Goal: Information Seeking & Learning: Check status

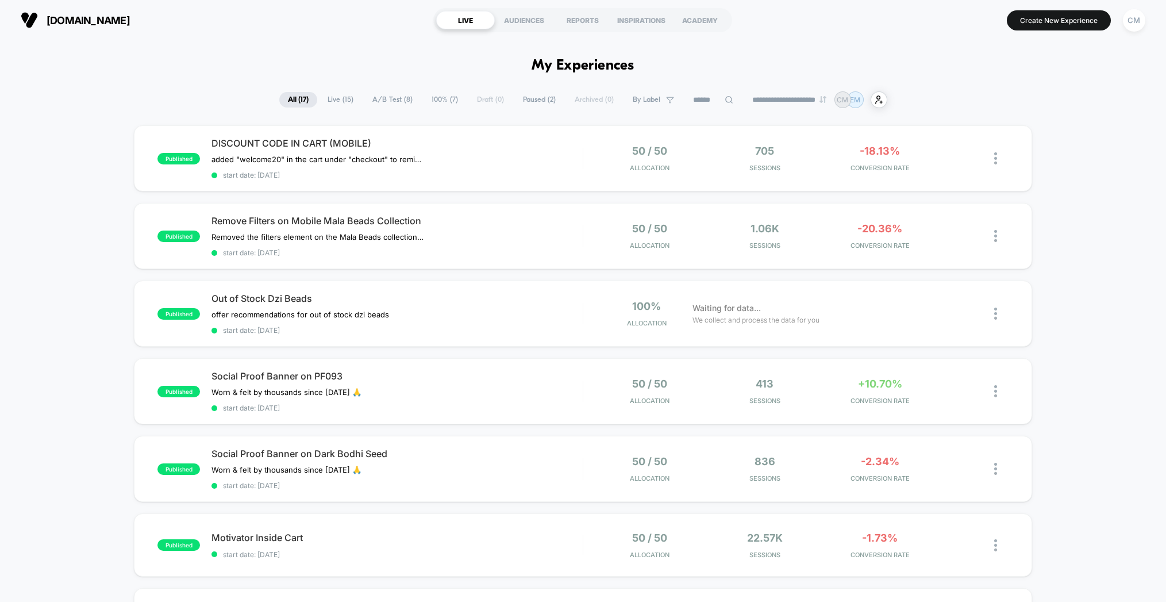
select select "*"
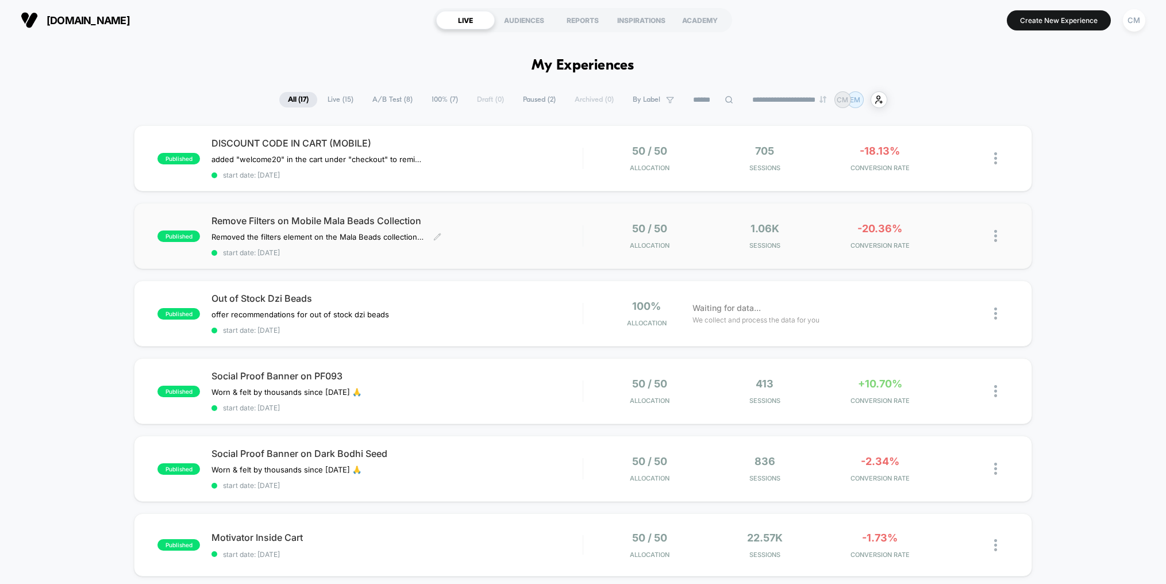
click at [355, 222] on span "Remove Filters on Mobile Mala Beads Collection" at bounding box center [397, 220] width 371 height 11
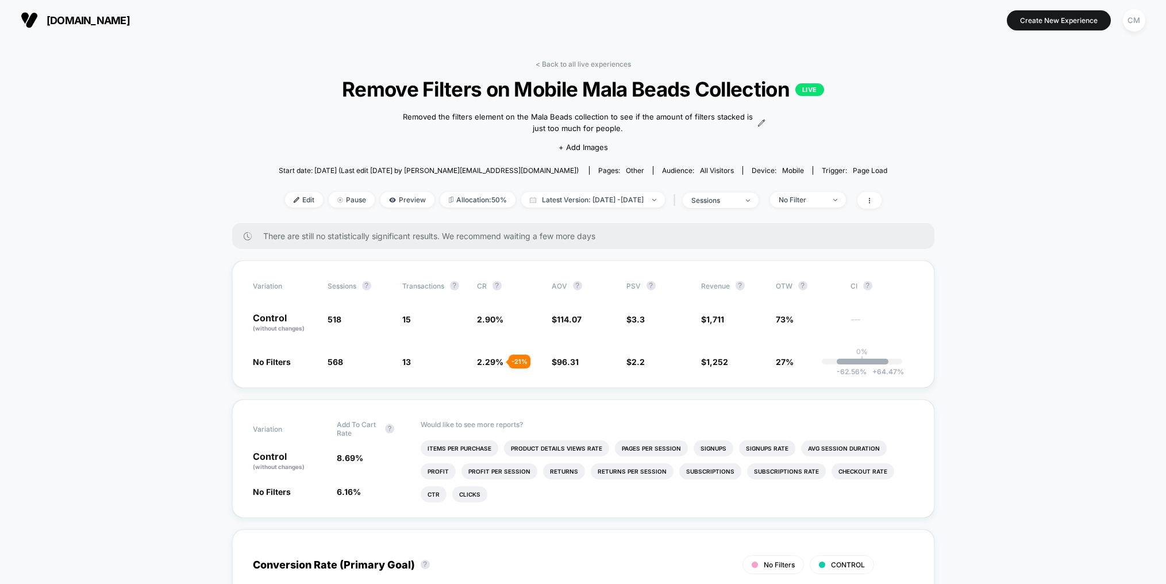
select select "*"
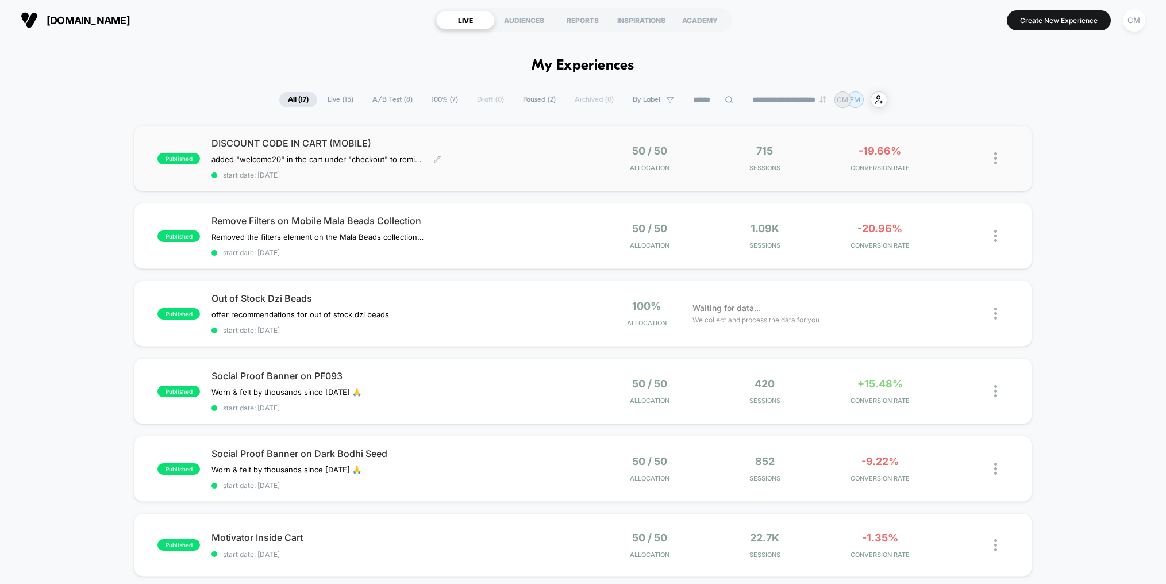
click at [516, 155] on div "DISCOUNT CODE IN CART (MOBILE) added "welcome20" in the cart under "checkout" t…" at bounding box center [397, 158] width 371 height 42
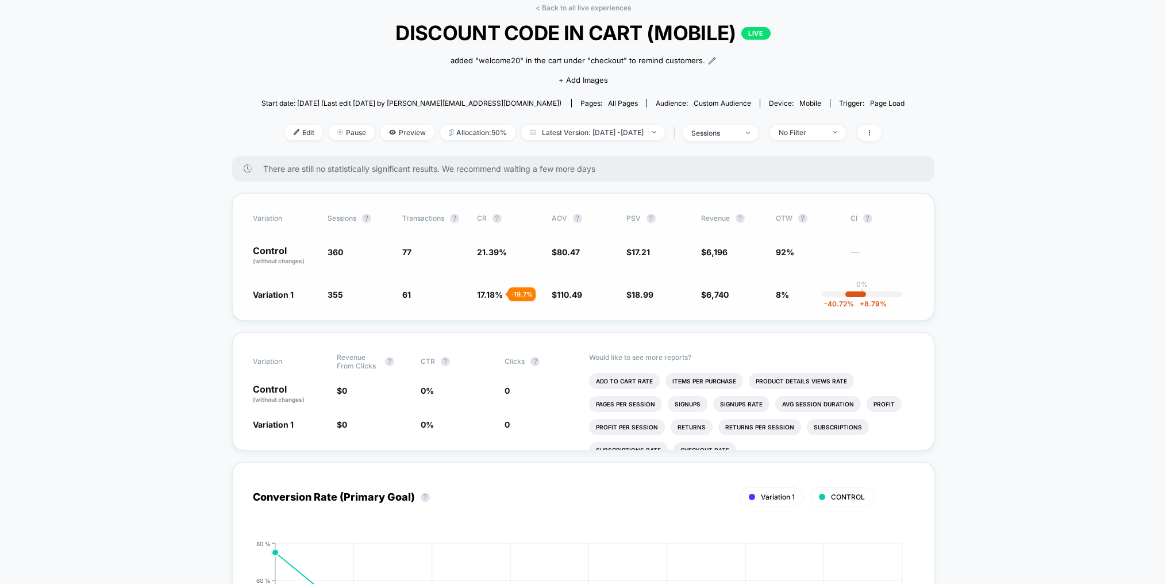
scroll to position [55, 0]
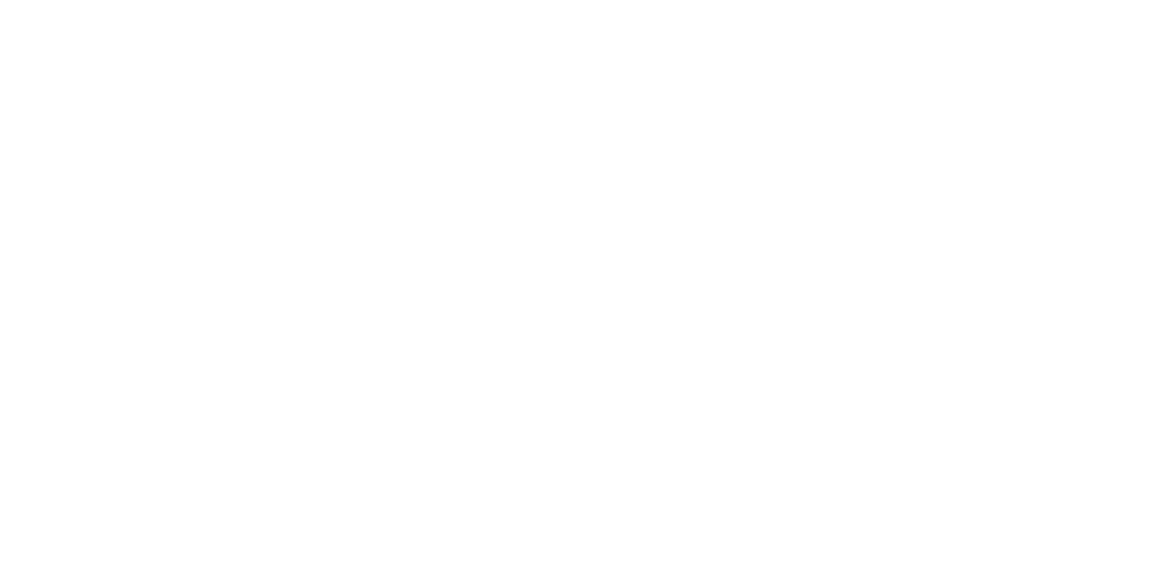
select select "*"
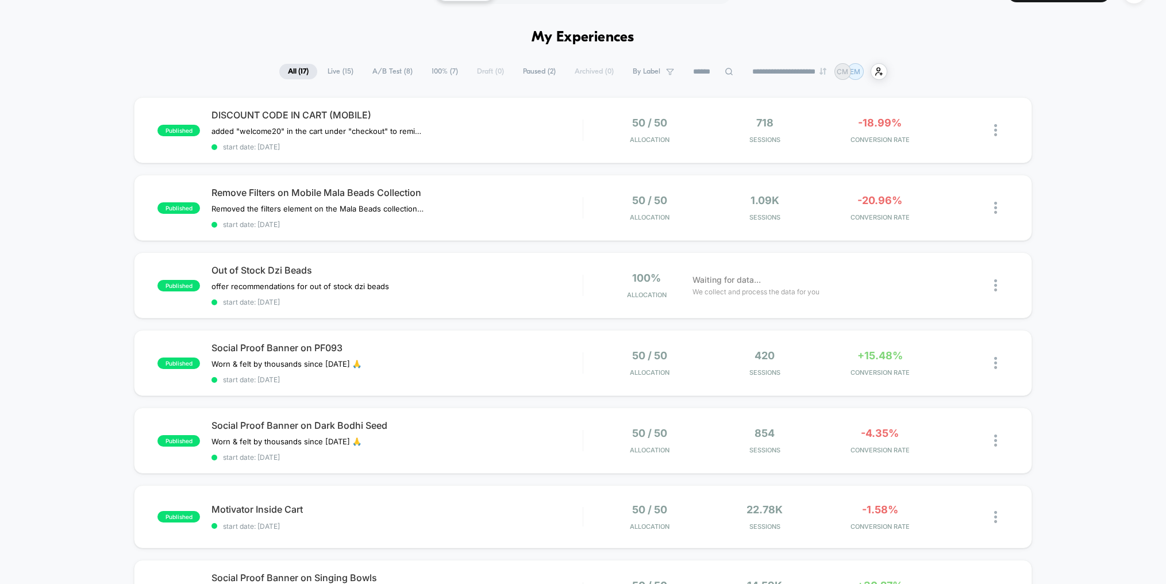
scroll to position [30, 0]
click at [446, 270] on span "Out of Stock Dzi Beads" at bounding box center [397, 268] width 371 height 11
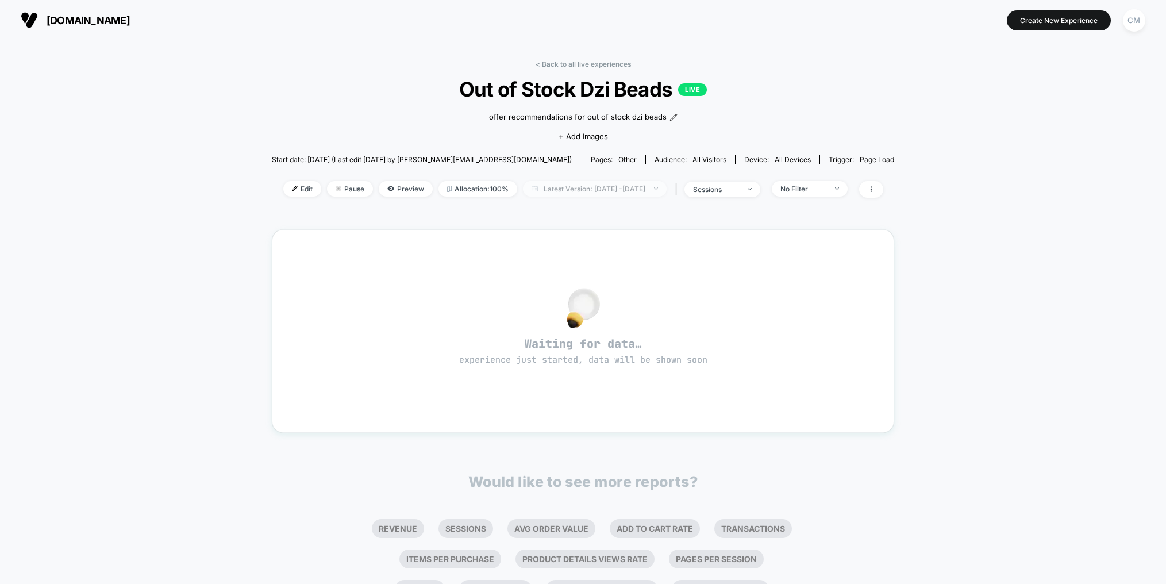
click at [598, 190] on span "Latest Version: [DATE] - [DATE]" at bounding box center [595, 189] width 144 height 16
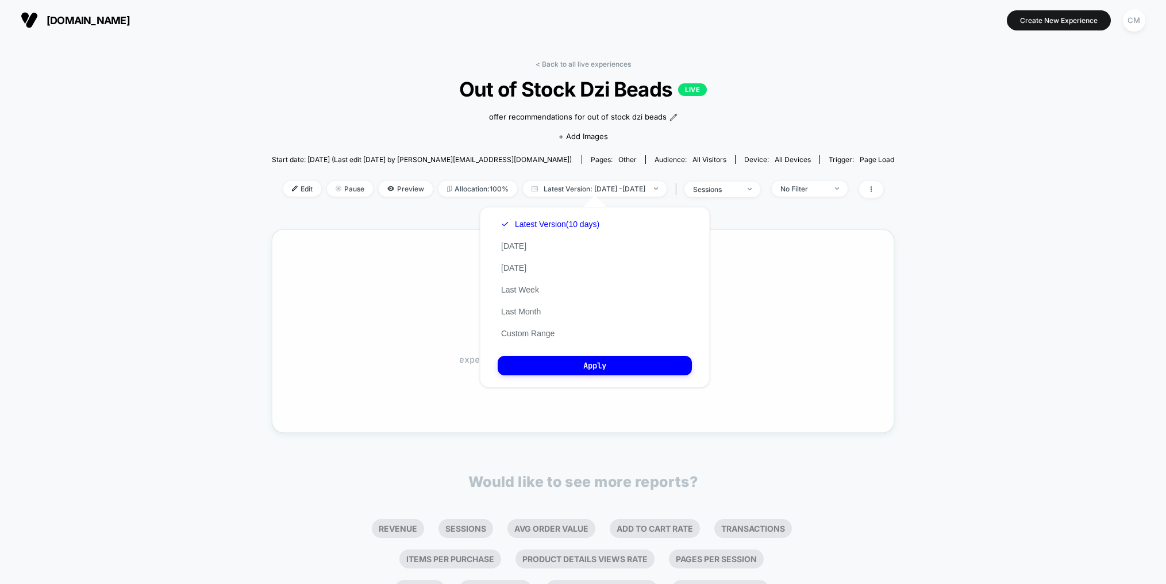
click at [605, 365] on button "Apply" at bounding box center [595, 366] width 194 height 20
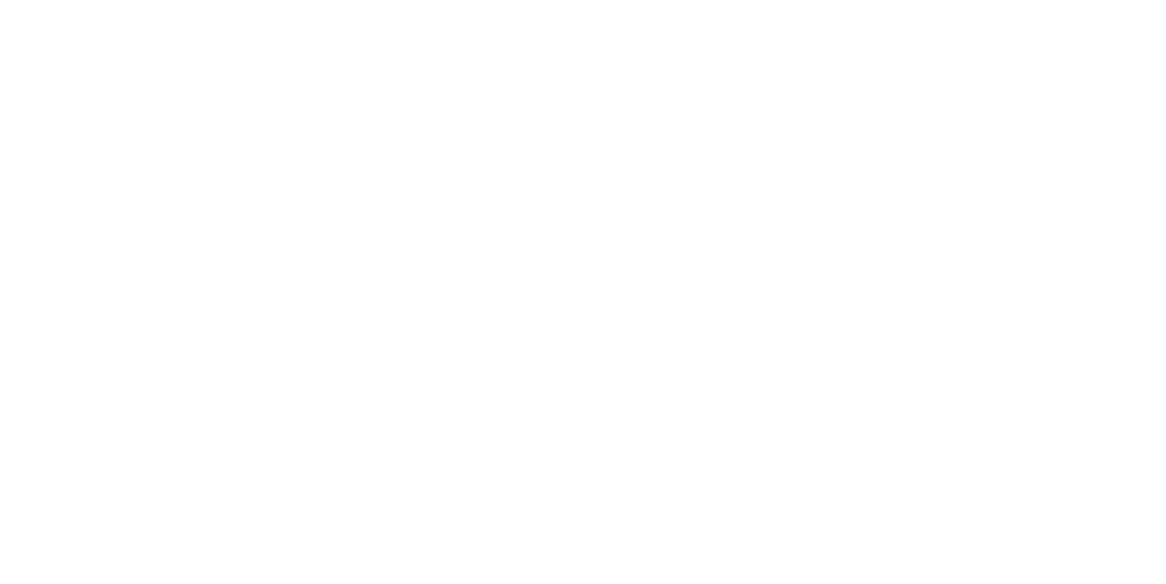
select select "*"
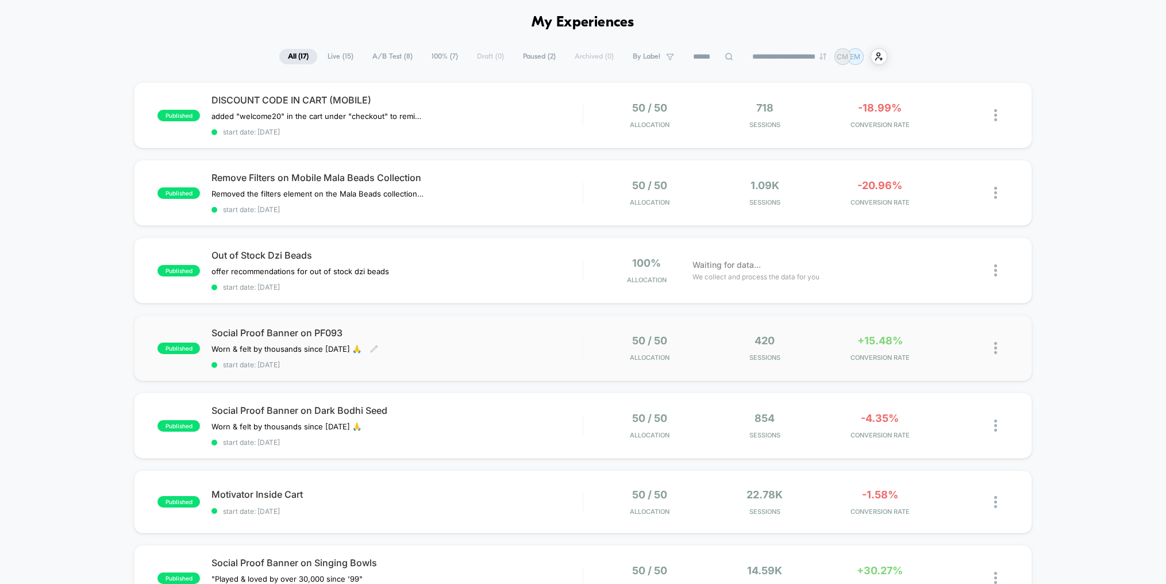
scroll to position [44, 0]
click at [513, 323] on div "published Social Proof Banner on PF093 Worn & felt by thousands since [DATE] 🙏 …" at bounding box center [583, 347] width 898 height 66
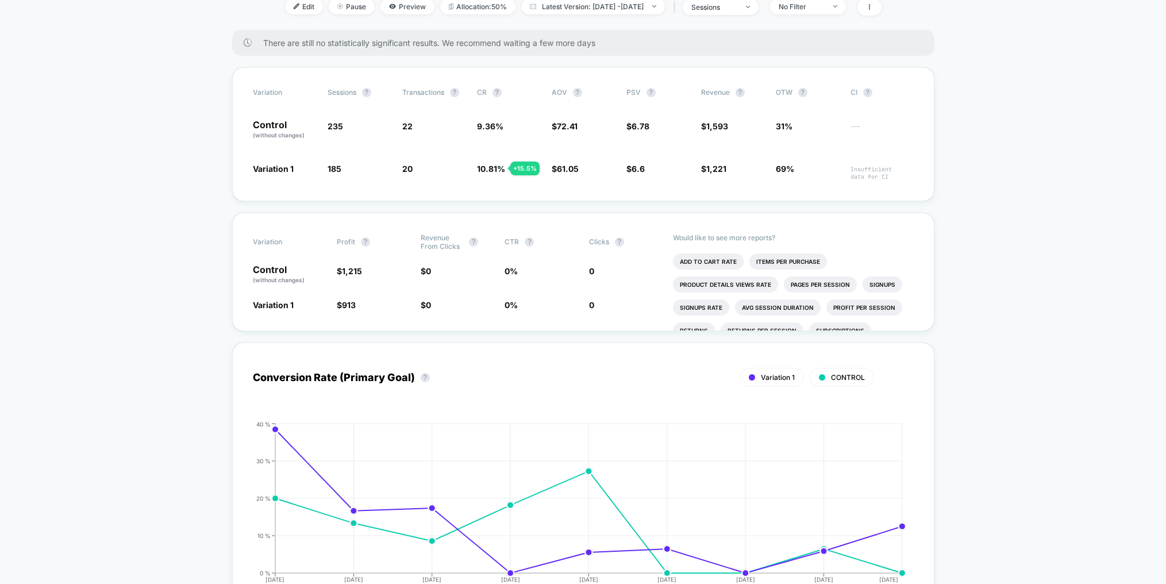
scroll to position [258, 0]
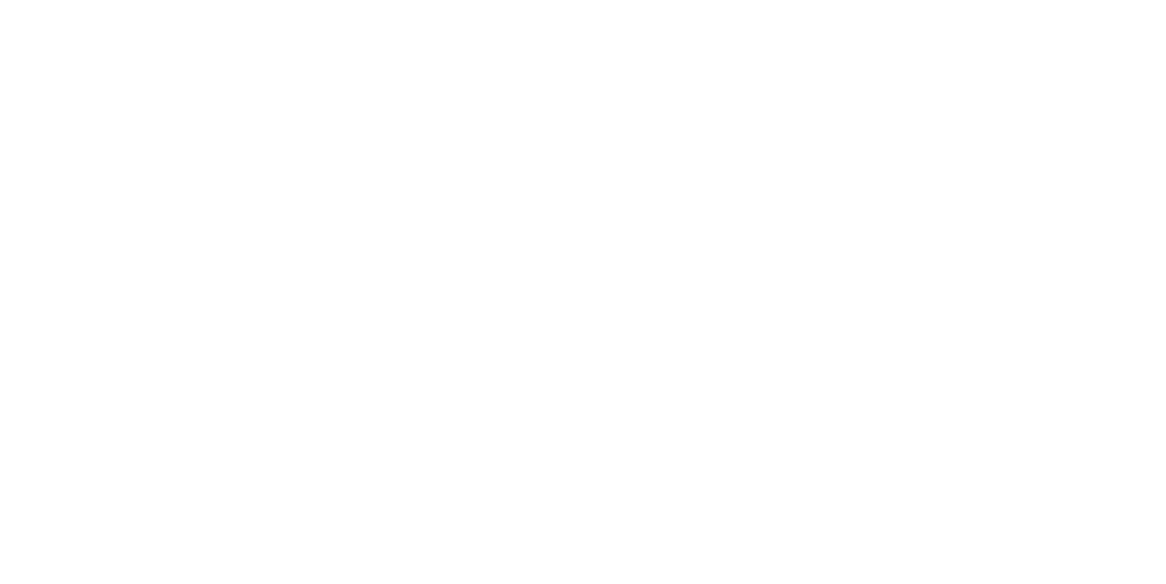
select select "*"
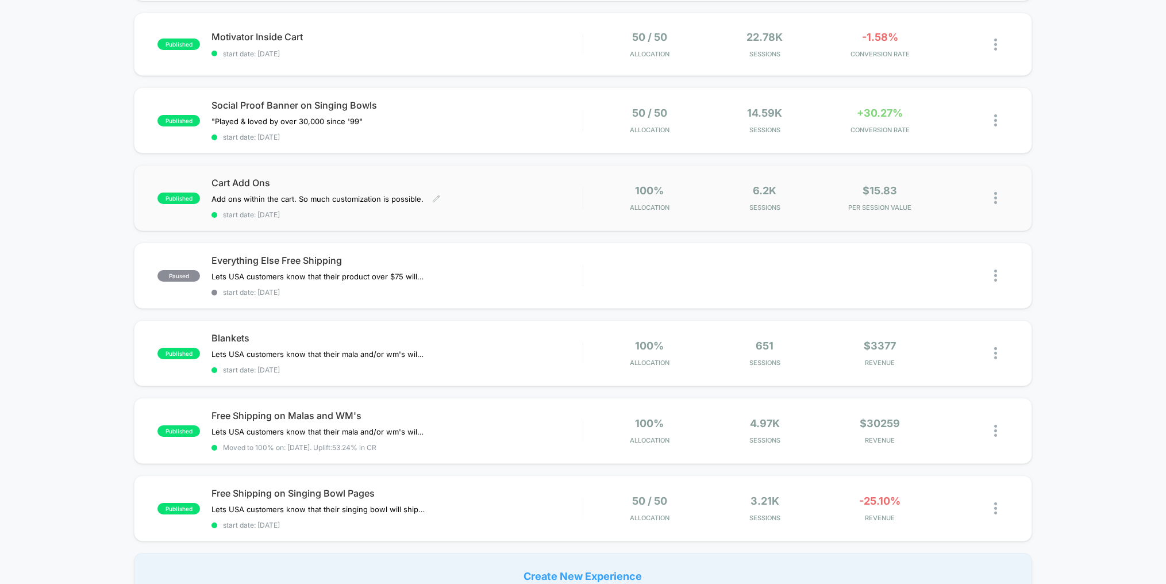
scroll to position [519, 0]
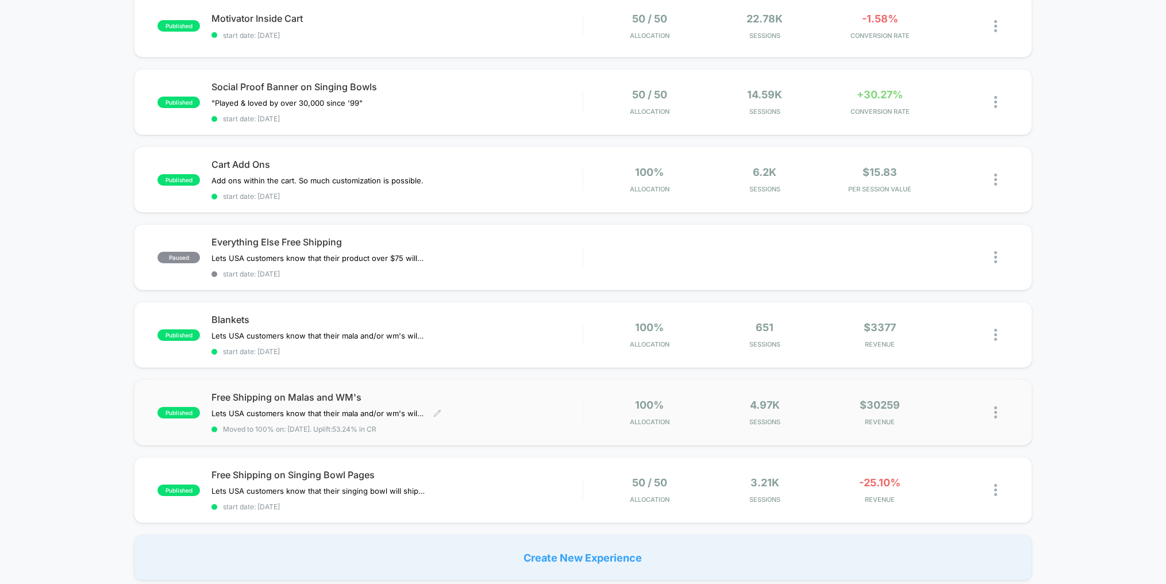
click at [497, 415] on div "Free Shipping on Malas and WM's Lets USA customers know that their mala and/or …" at bounding box center [397, 413] width 371 height 42
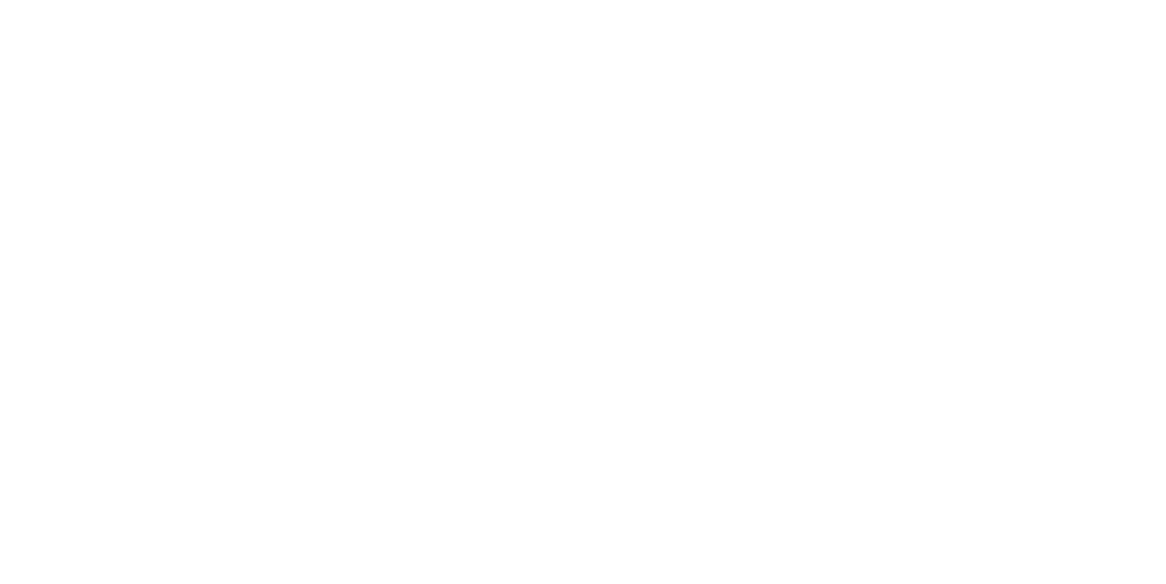
select select "*"
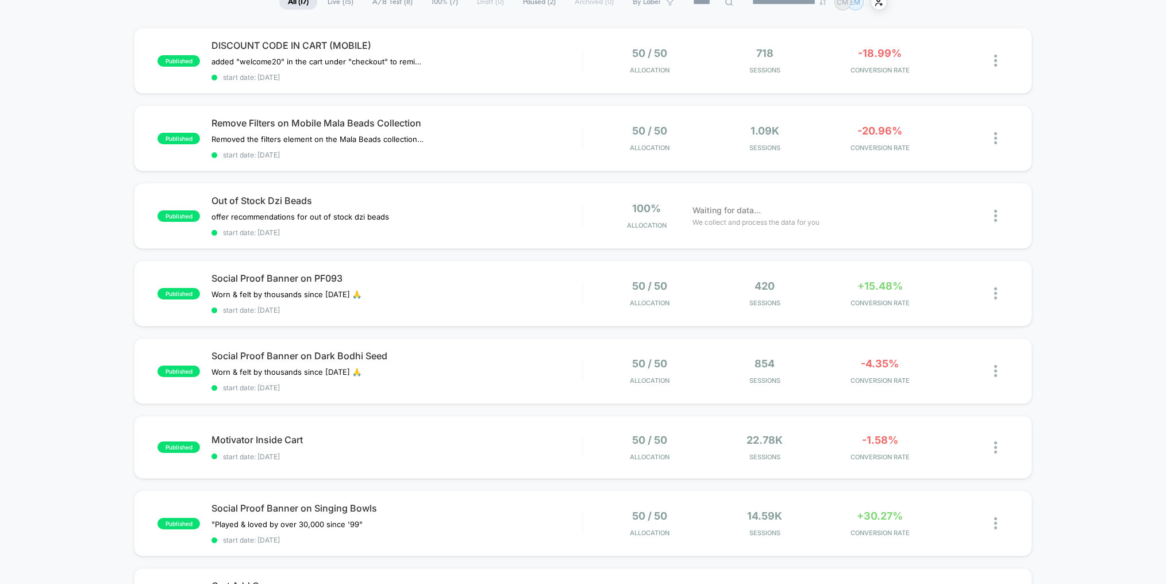
scroll to position [158, 0]
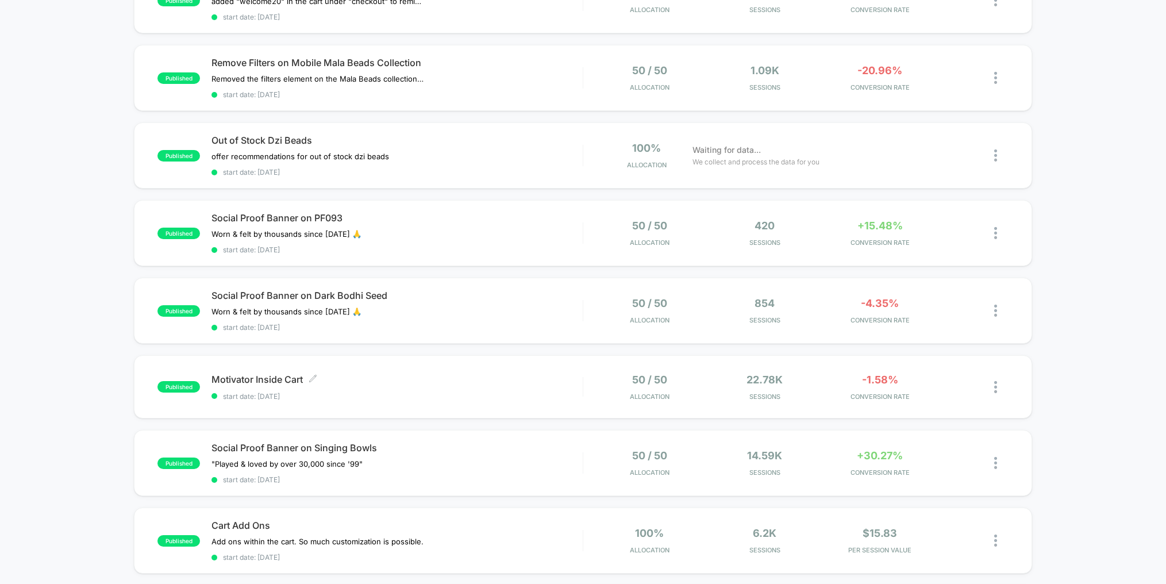
click at [516, 384] on div "Motivator Inside Cart Click to edit experience details Click to edit experience…" at bounding box center [397, 387] width 371 height 27
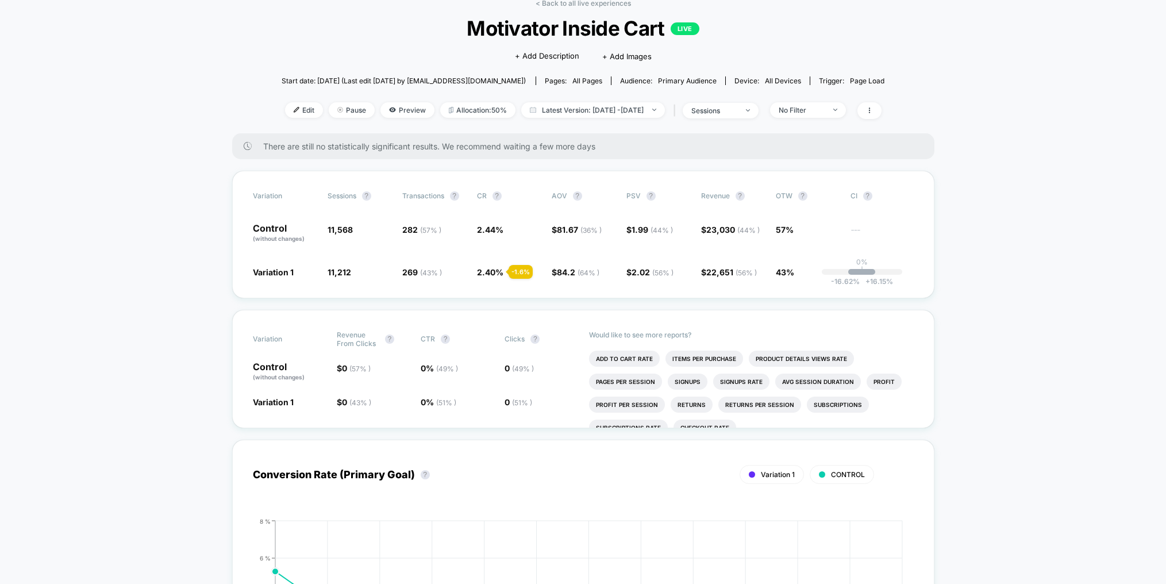
scroll to position [2, 0]
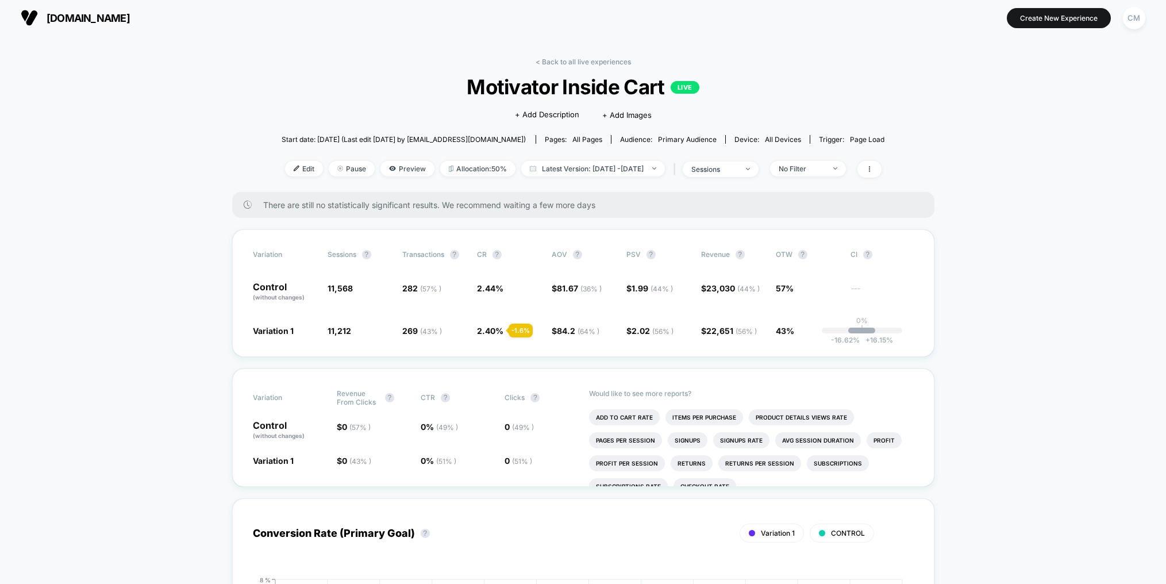
drag, startPoint x: 962, startPoint y: 375, endPoint x: 952, endPoint y: 377, distance: 9.9
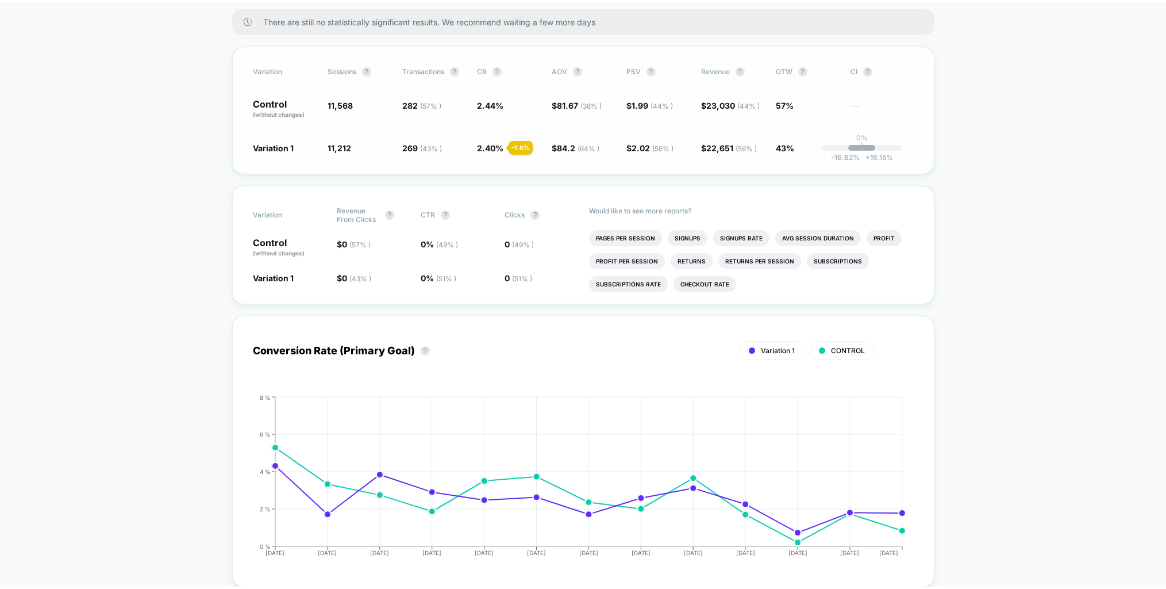
scroll to position [142, 0]
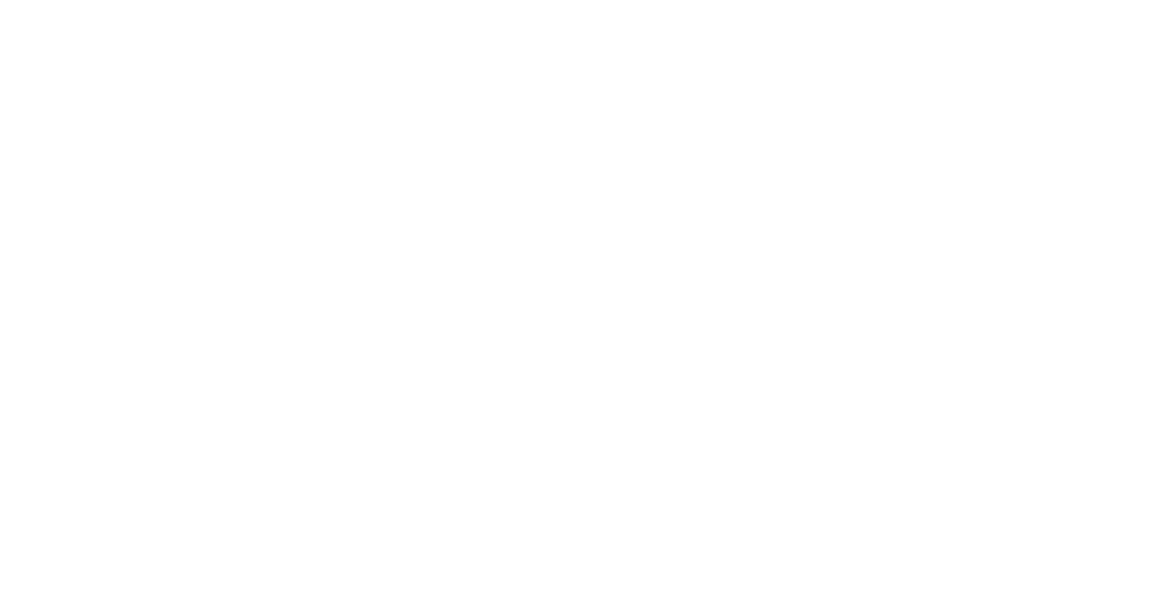
select select "*"
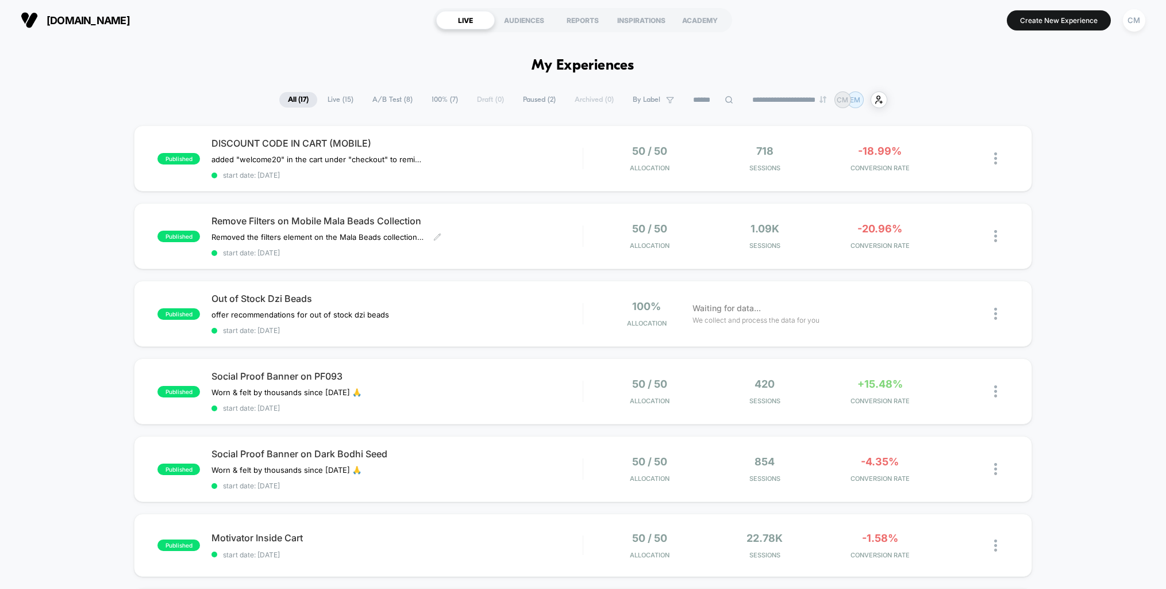
click at [369, 225] on span "Remove Filters on Mobile Mala Beads Collection" at bounding box center [397, 220] width 371 height 11
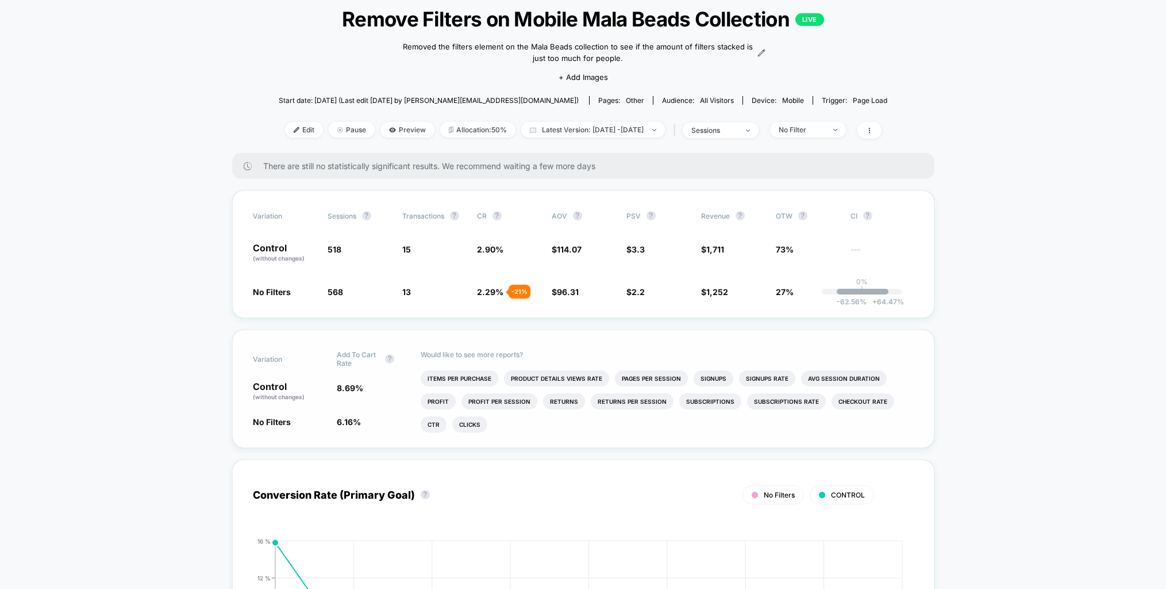
scroll to position [88, 0]
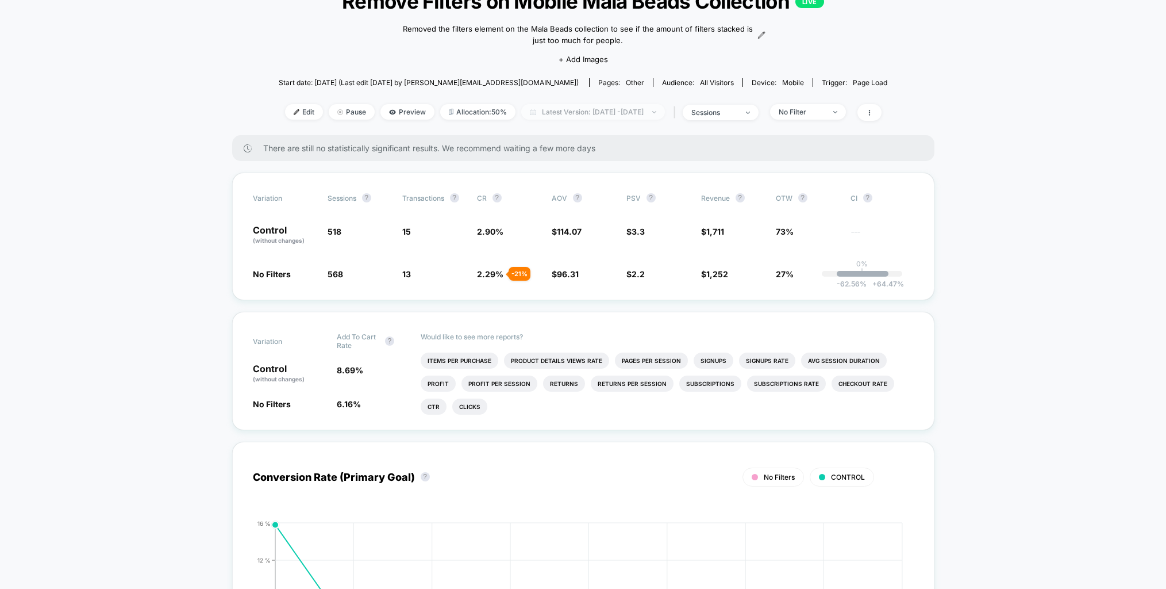
click at [608, 107] on span "Latest Version: [DATE] - [DATE]" at bounding box center [593, 112] width 144 height 16
select select "*"
select select "****"
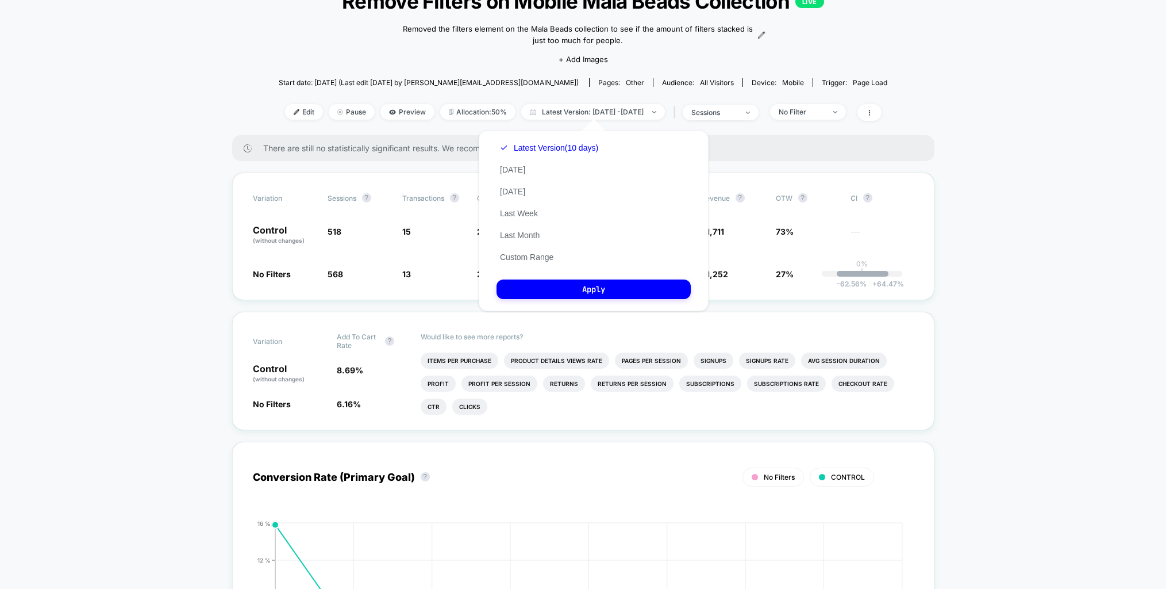
click at [523, 257] on button "Custom Range" at bounding box center [527, 257] width 60 height 10
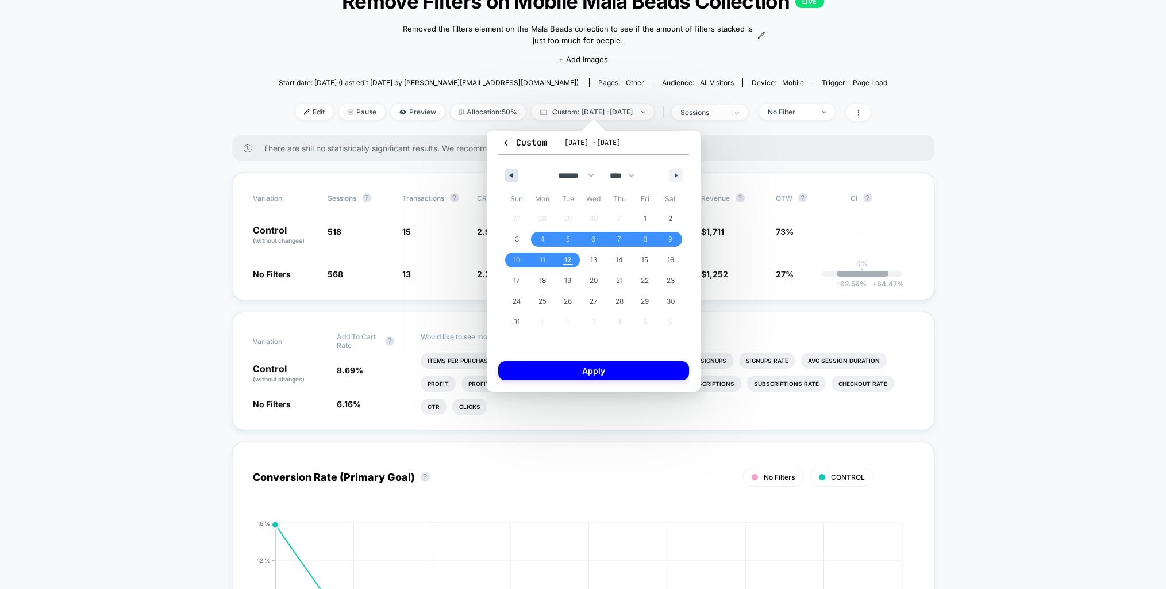
click at [517, 175] on button "button" at bounding box center [512, 175] width 14 height 14
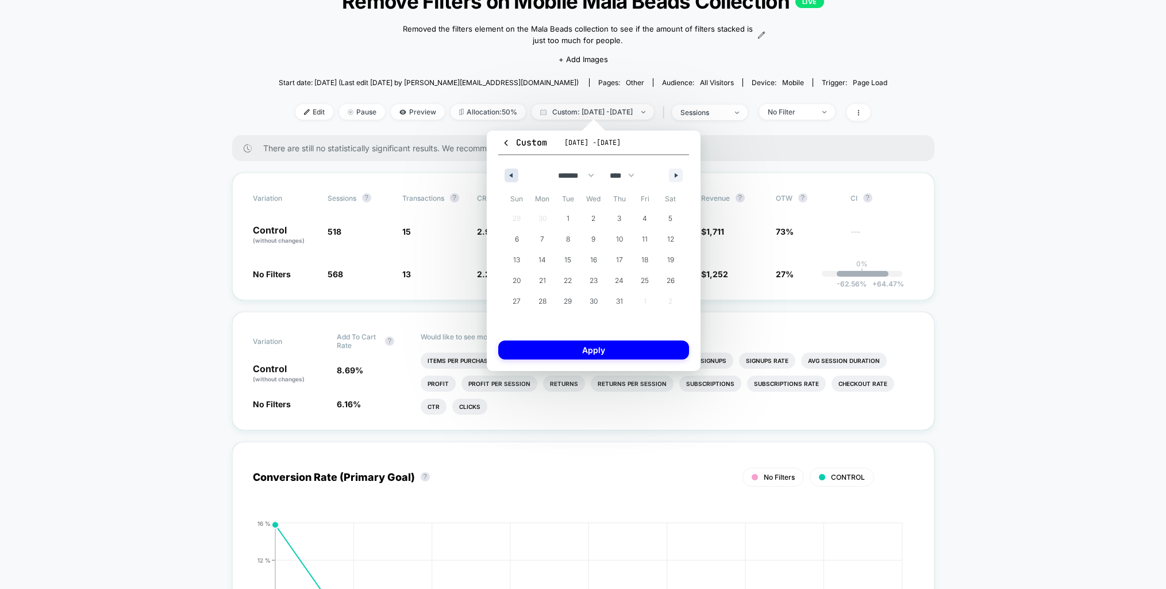
click at [517, 175] on button "button" at bounding box center [512, 175] width 14 height 14
click at [567, 216] on span "1" at bounding box center [568, 218] width 3 height 21
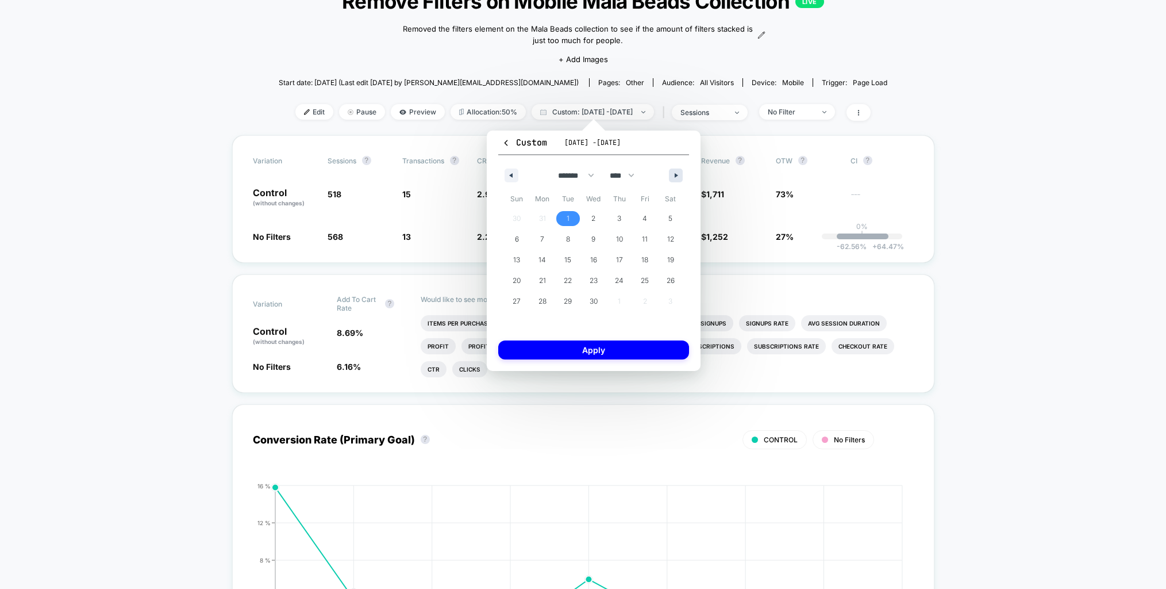
click at [680, 173] on button "button" at bounding box center [676, 175] width 14 height 14
click at [681, 173] on button "button" at bounding box center [676, 175] width 14 height 14
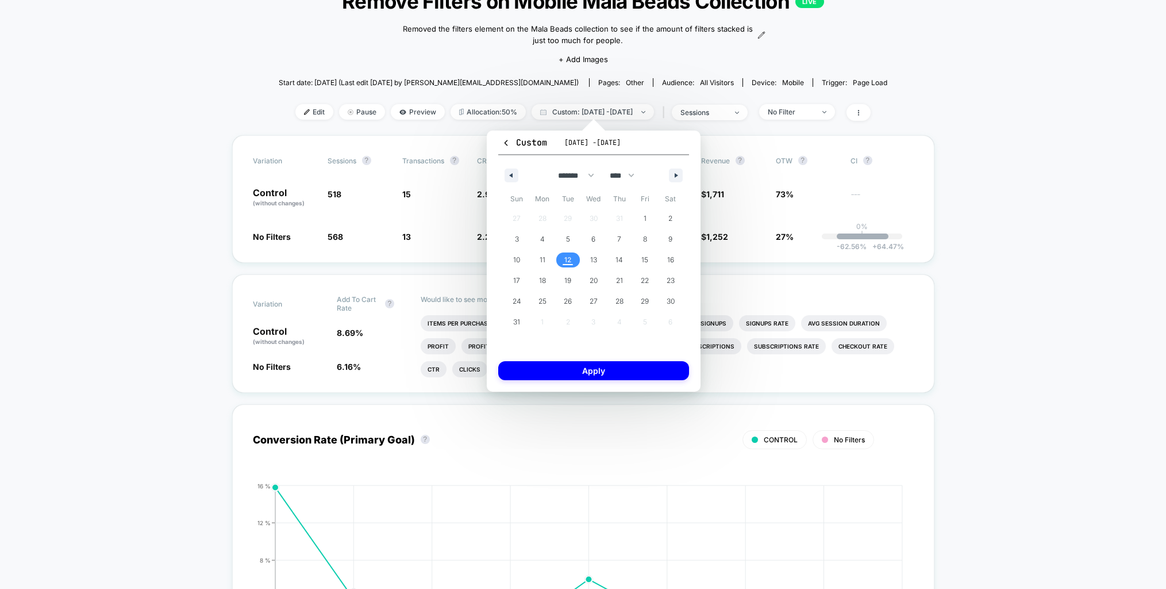
click at [566, 263] on span "12" at bounding box center [568, 260] width 7 height 21
select select "*"
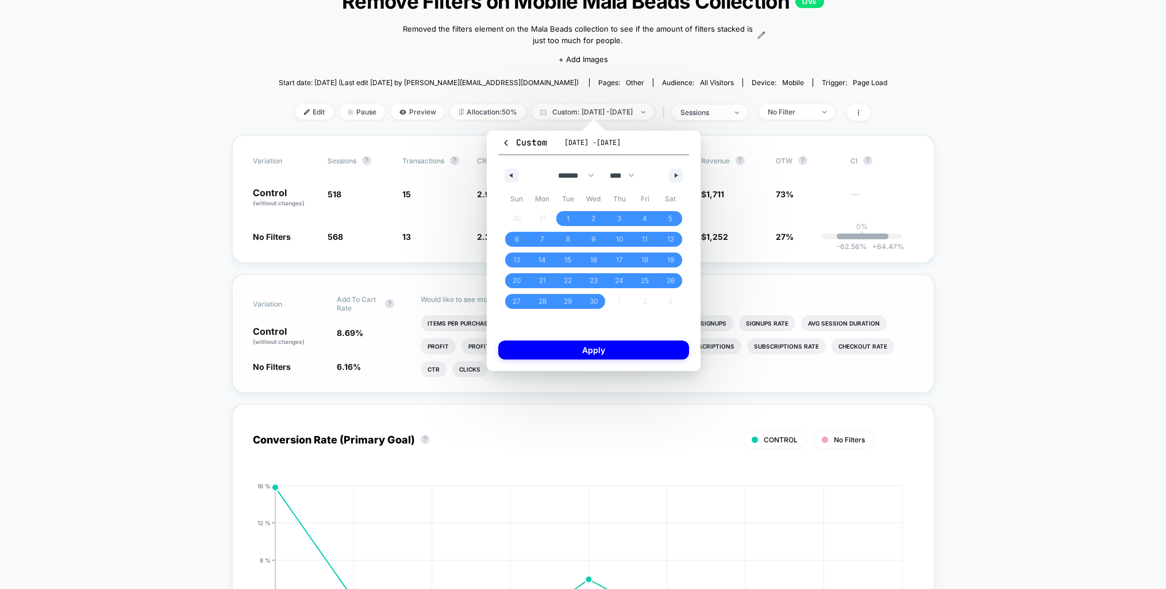
drag, startPoint x: 589, startPoint y: 352, endPoint x: 580, endPoint y: 354, distance: 8.7
click at [588, 352] on button "Apply" at bounding box center [593, 349] width 191 height 19
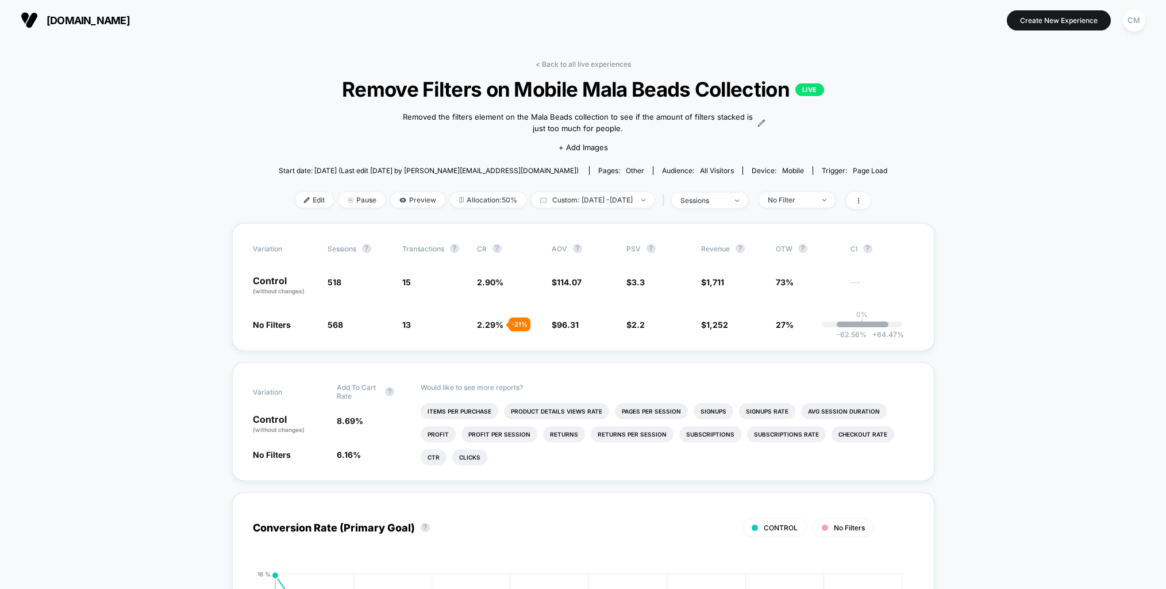
scroll to position [1, 0]
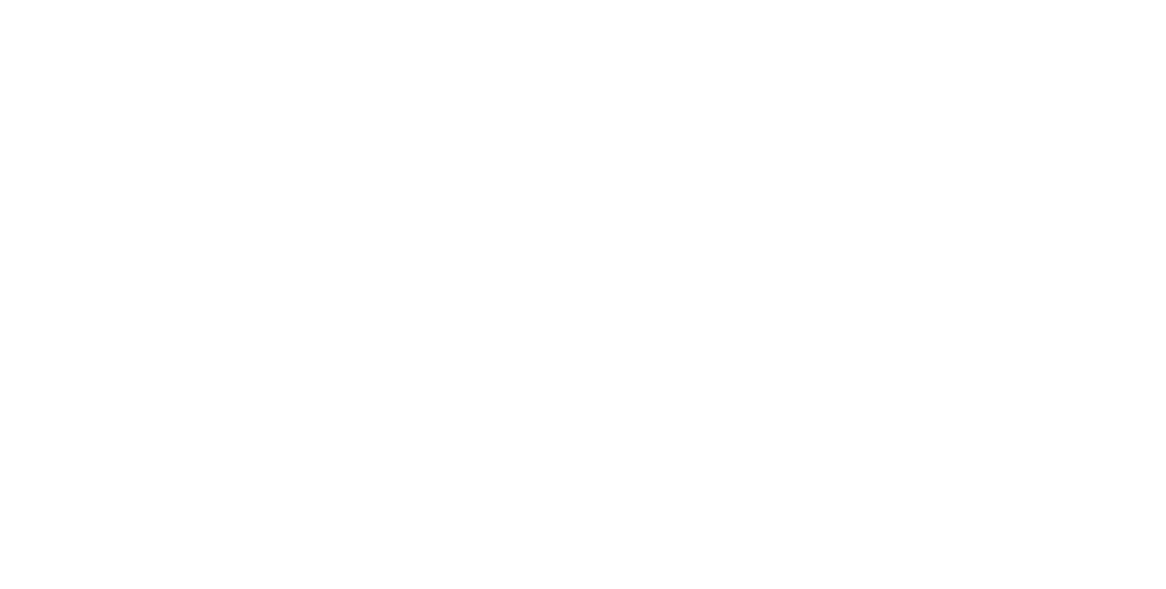
select select "*"
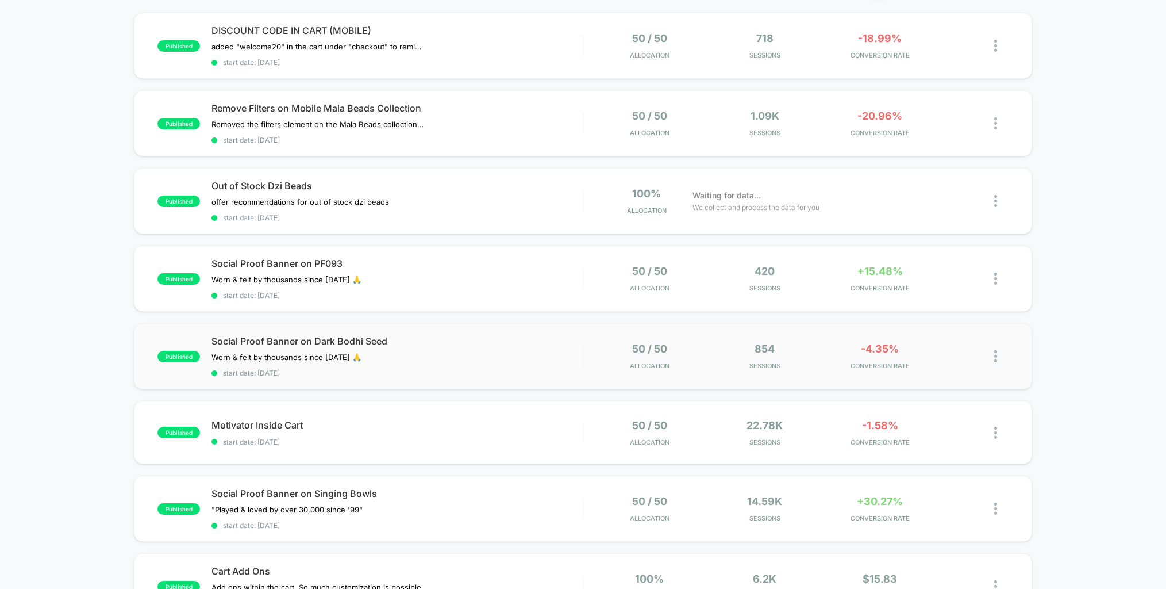
scroll to position [130, 0]
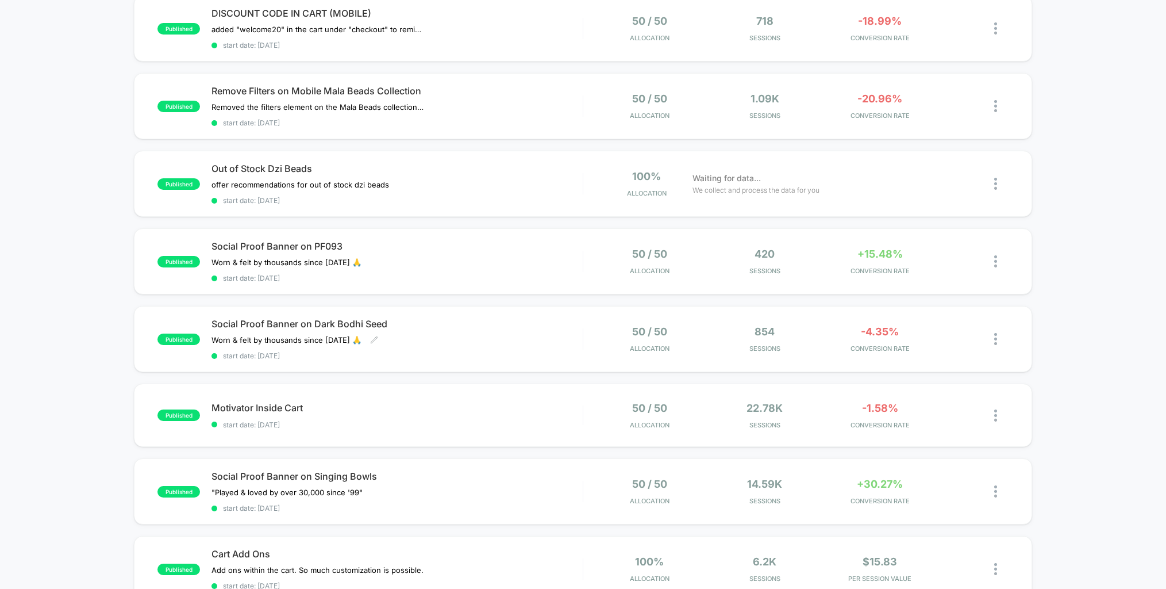
click at [523, 323] on span "Social Proof Banner on Dark Bodhi Seed" at bounding box center [397, 323] width 371 height 11
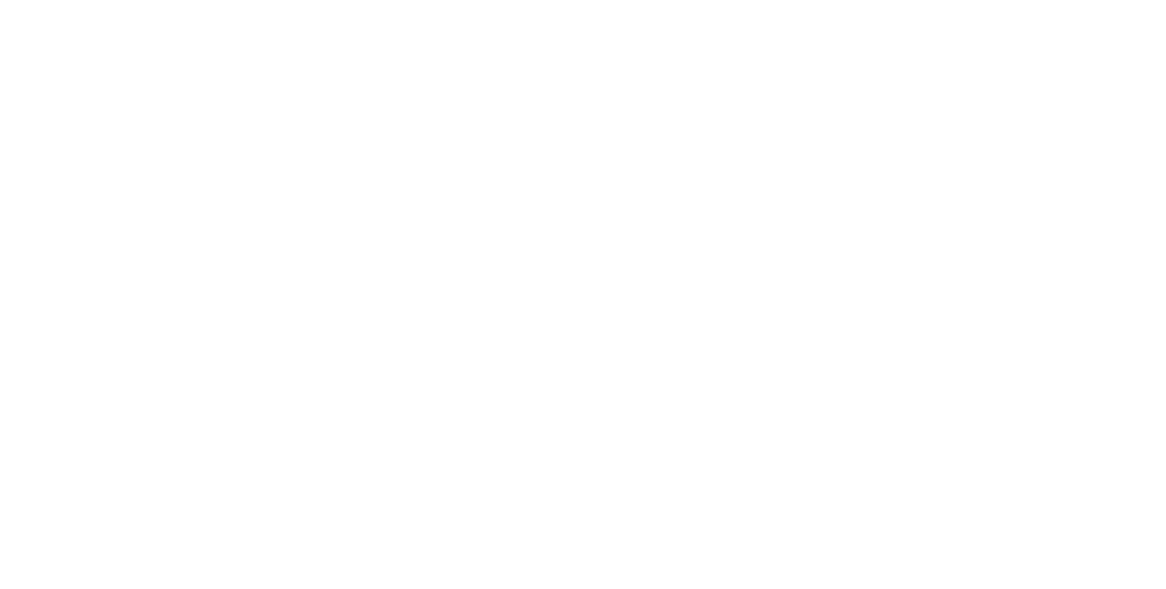
select select "*"
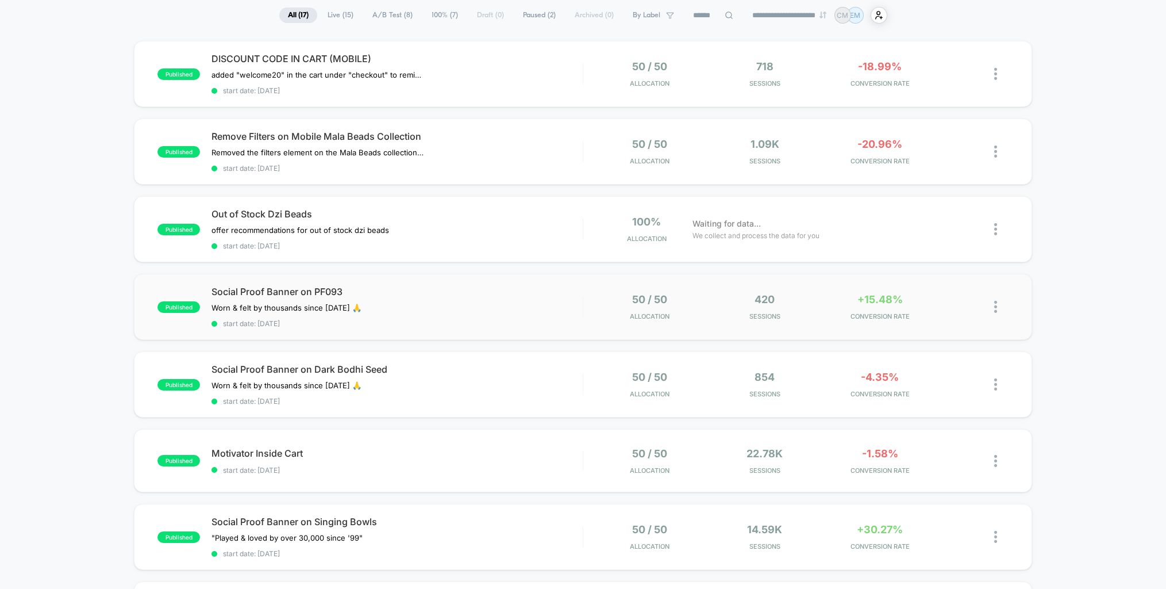
scroll to position [99, 0]
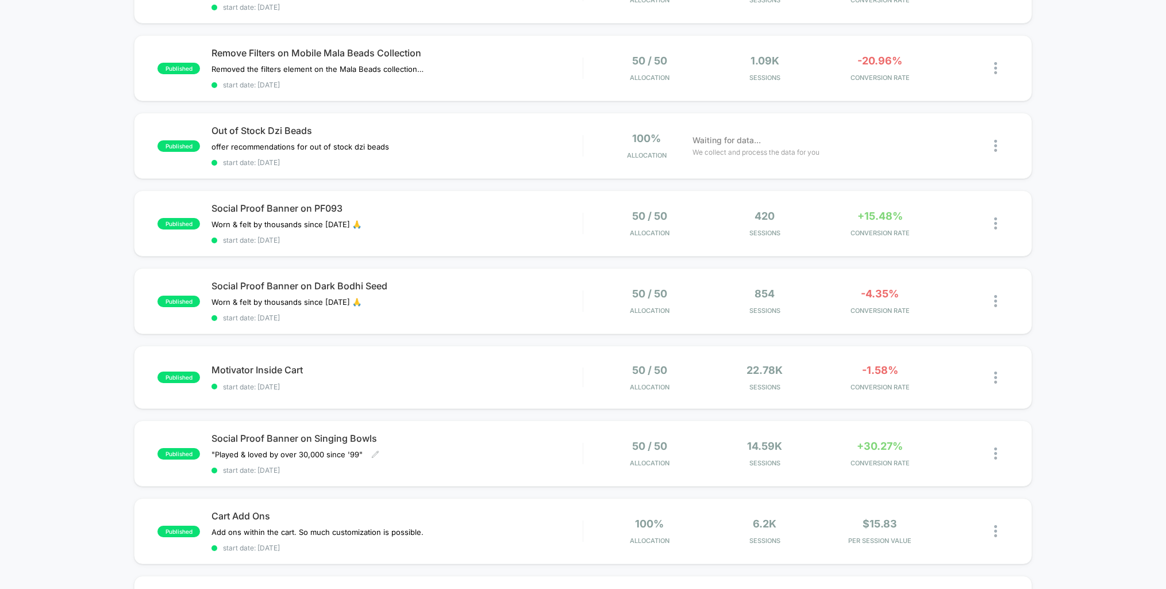
drag, startPoint x: 534, startPoint y: 444, endPoint x: 553, endPoint y: 440, distance: 20.0
click at [534, 444] on div "Social Proof Banner on Singing Bowls "Played & loved by over 30,000 since '99" …" at bounding box center [397, 453] width 371 height 42
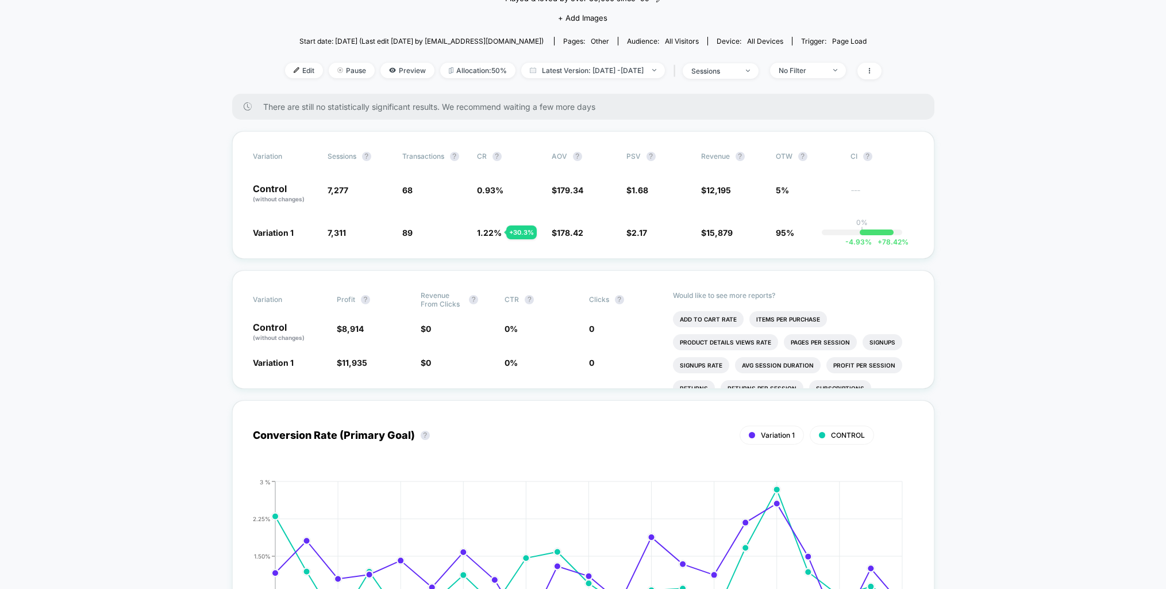
scroll to position [155, 0]
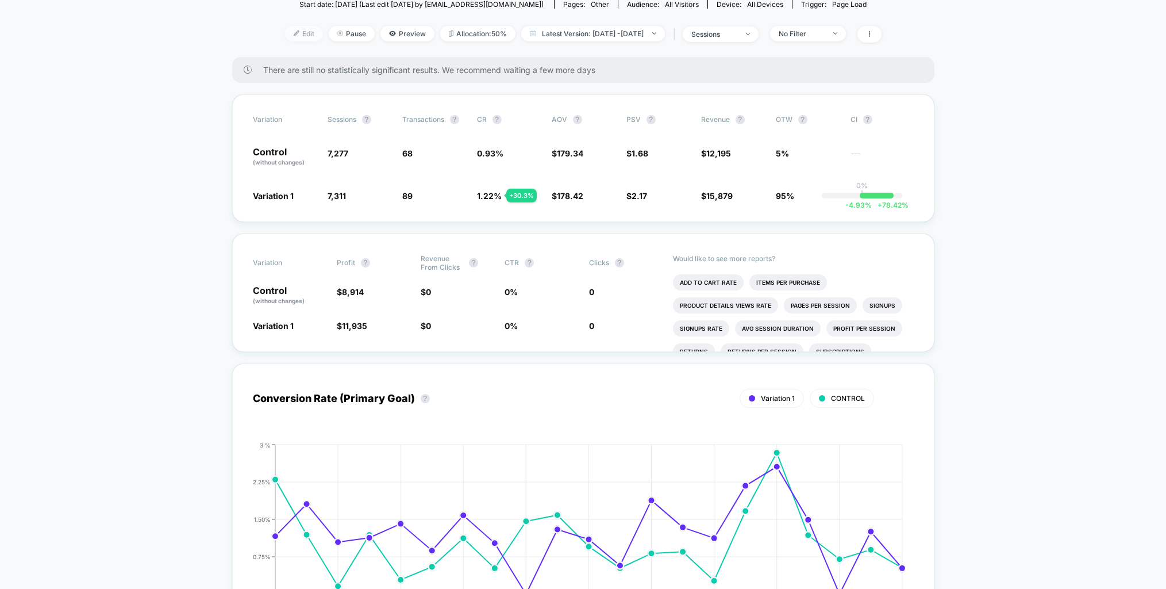
select select "*"
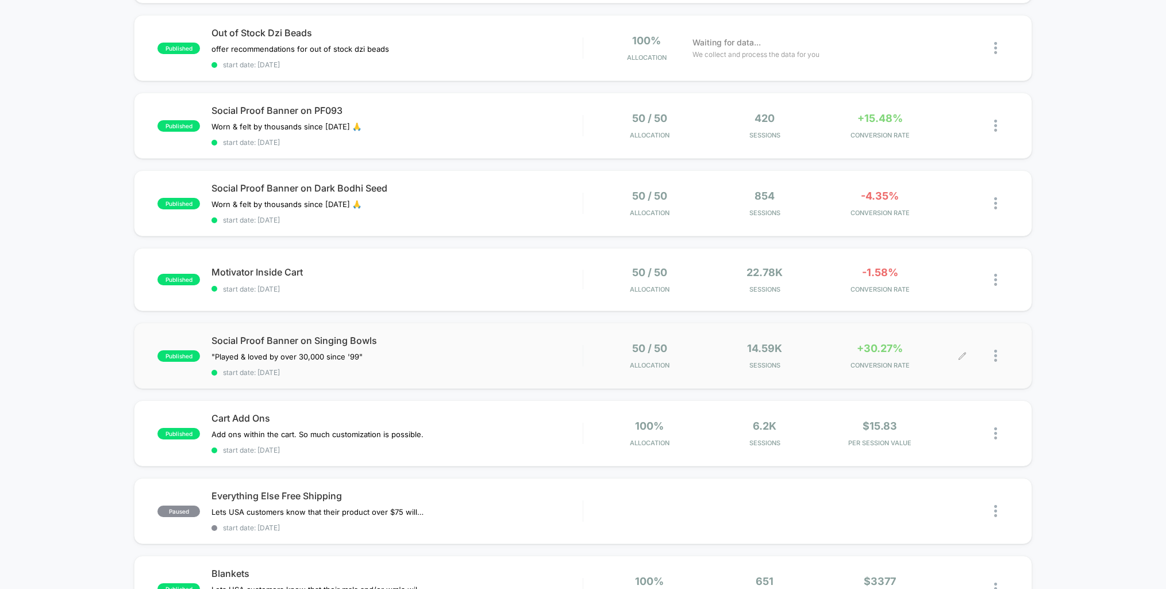
scroll to position [281, 0]
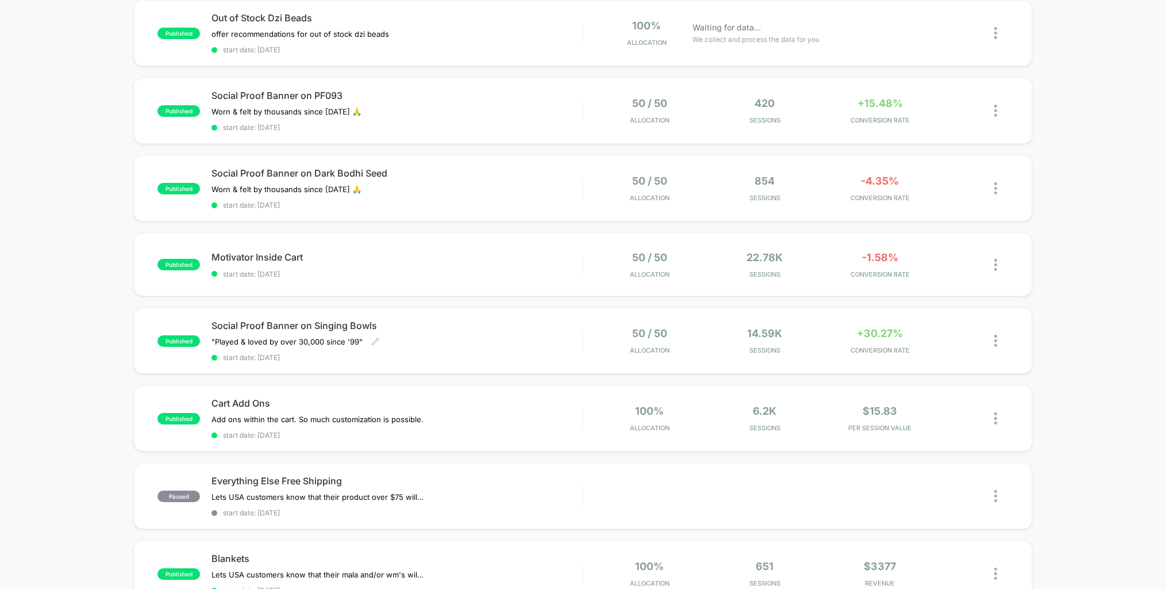
click at [540, 334] on div "Social Proof Banner on Singing Bowls "Played & loved by over 30,000 since '99" …" at bounding box center [397, 341] width 371 height 42
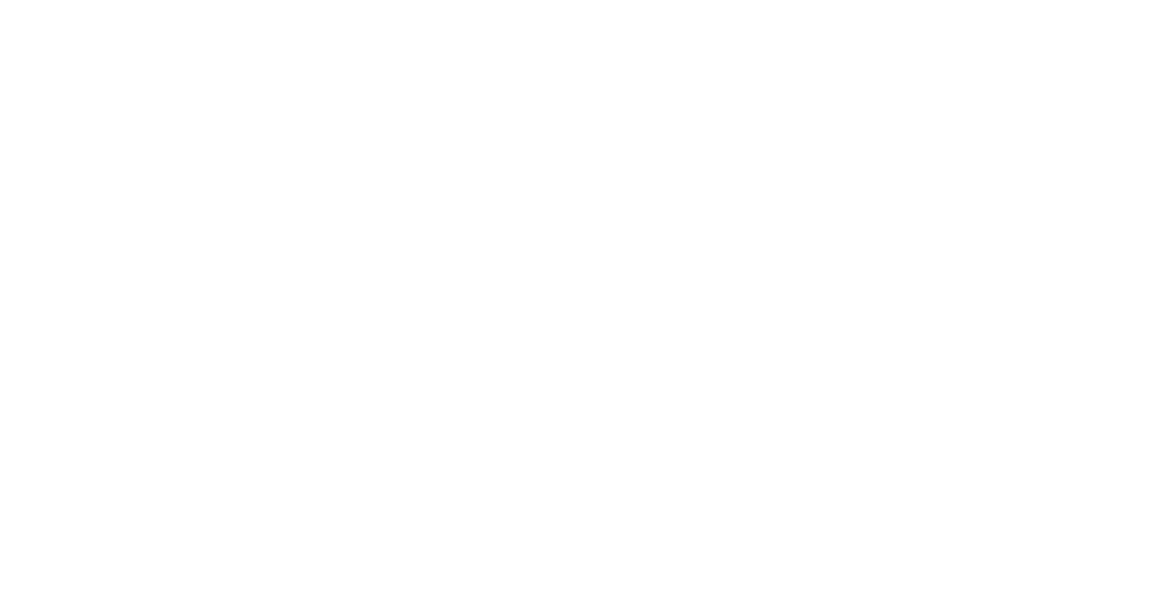
select select "*"
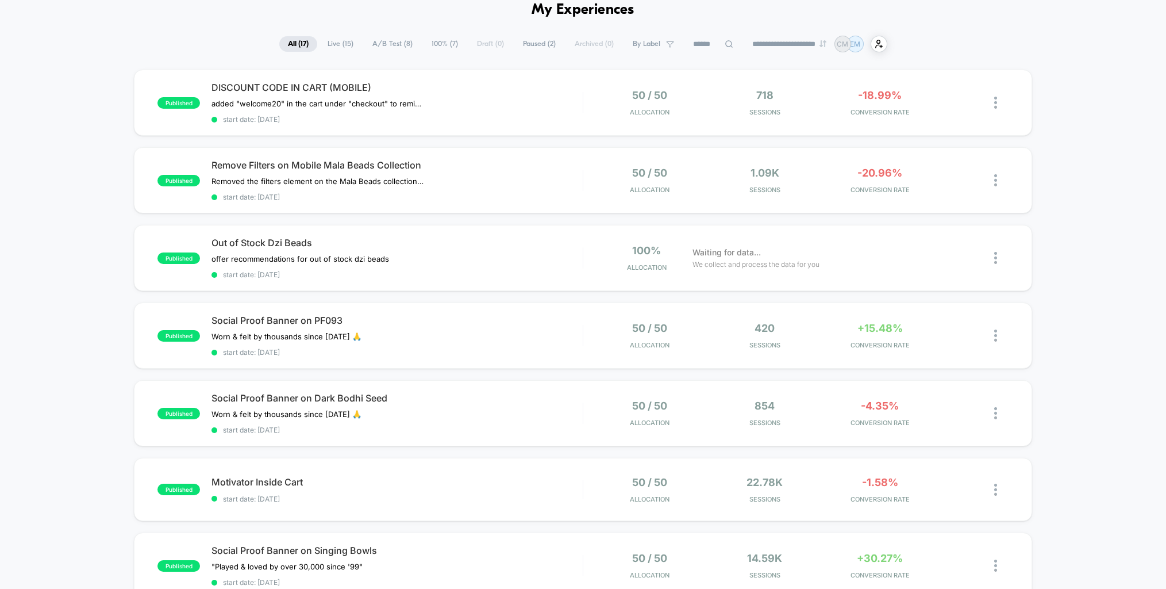
scroll to position [57, 0]
click at [479, 399] on span "Social Proof Banner on Dark Bodhi Seed" at bounding box center [397, 396] width 371 height 11
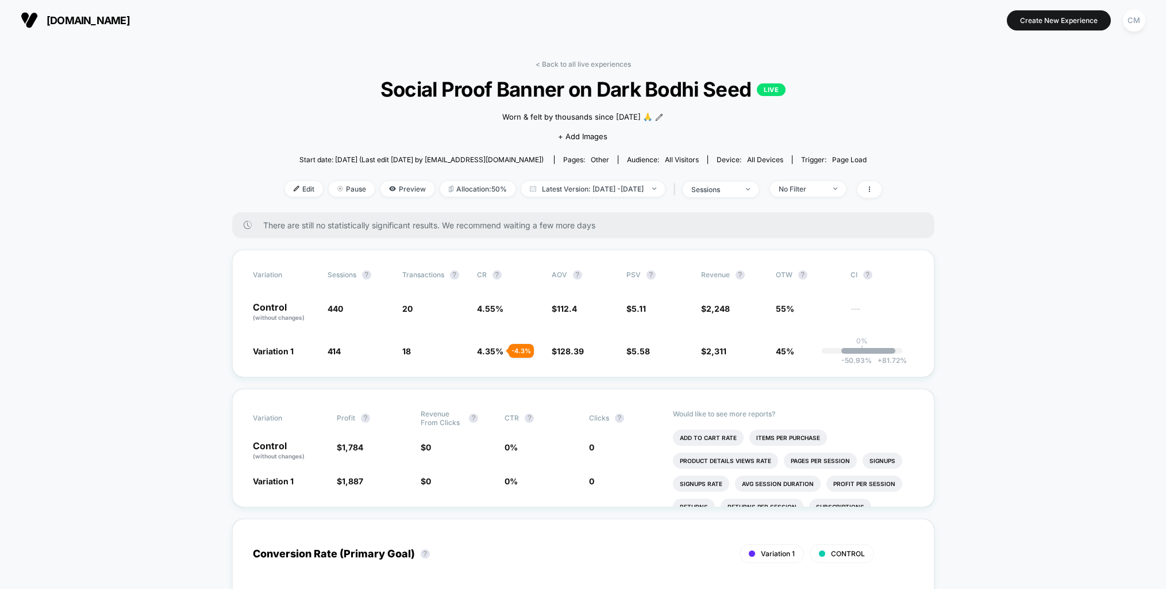
select select "*"
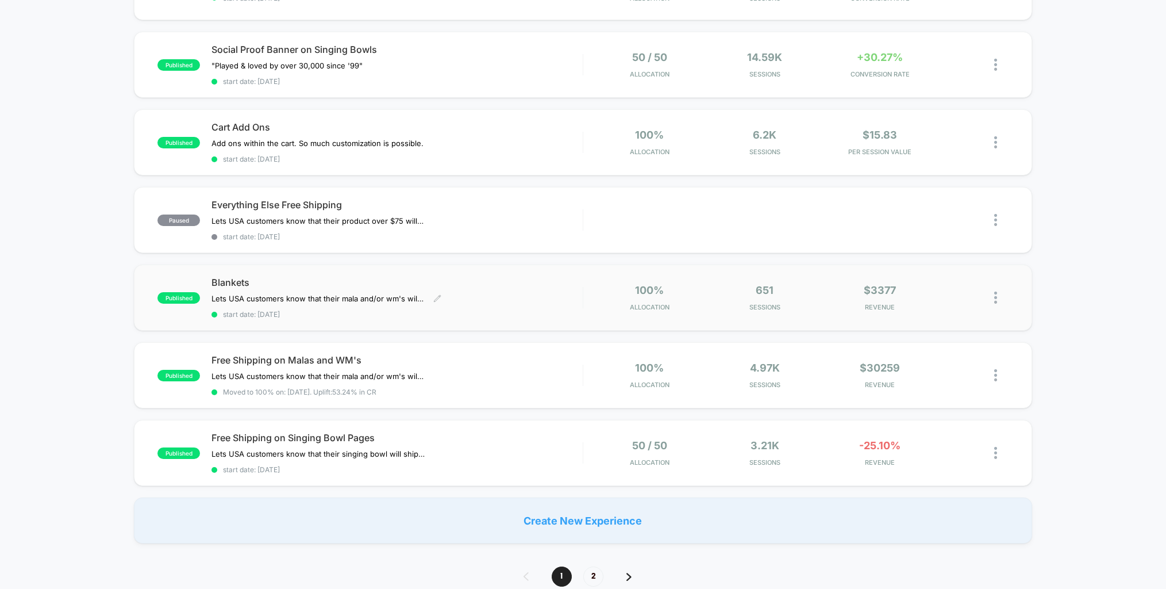
scroll to position [566, 0]
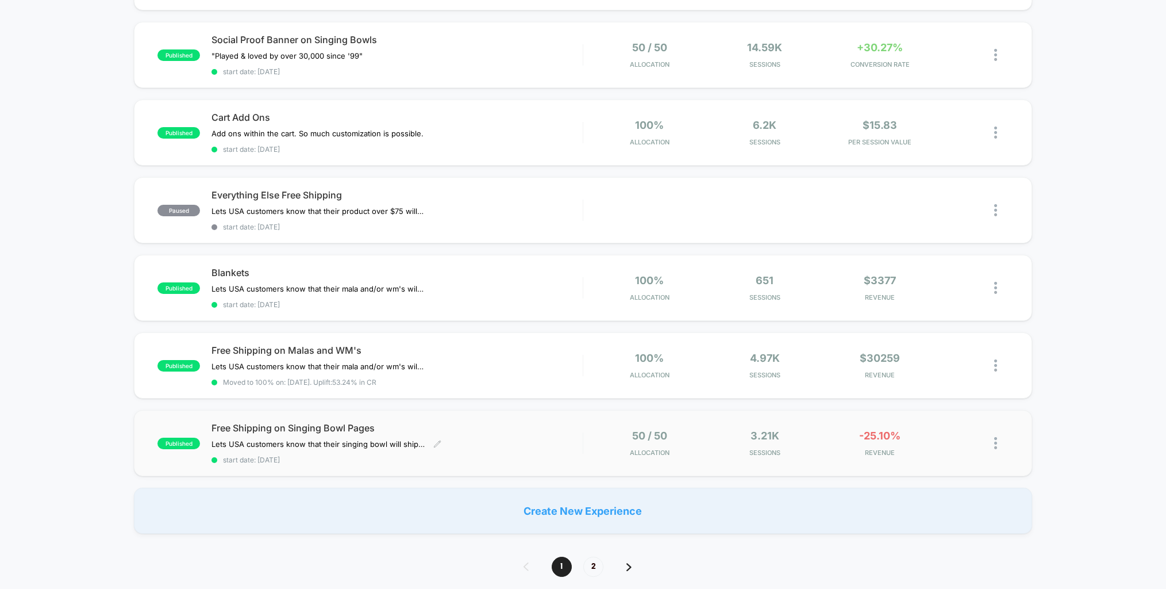
click at [550, 435] on div "Free Shipping on Singing Bowl Pages Lets USA customers know that their singing﻿…" at bounding box center [397, 443] width 371 height 42
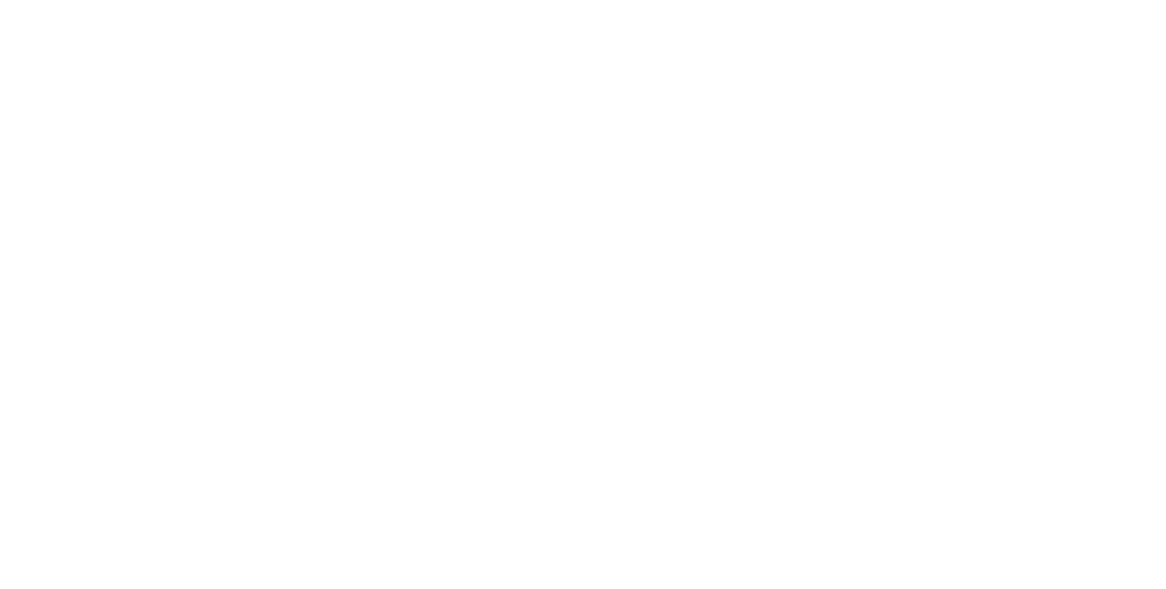
select select "*"
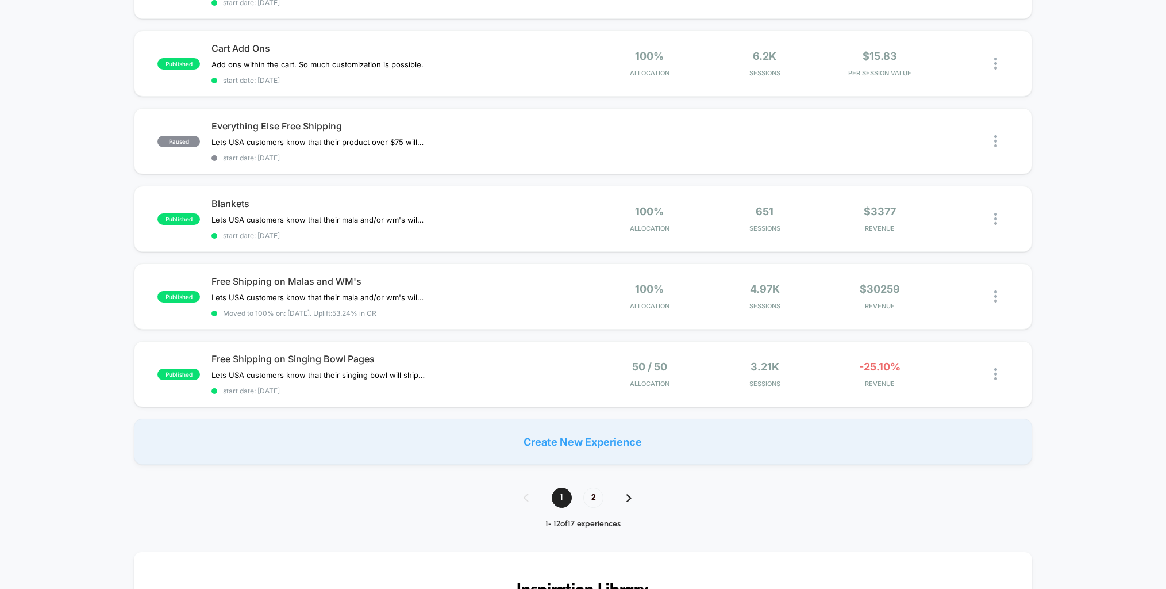
scroll to position [721, 0]
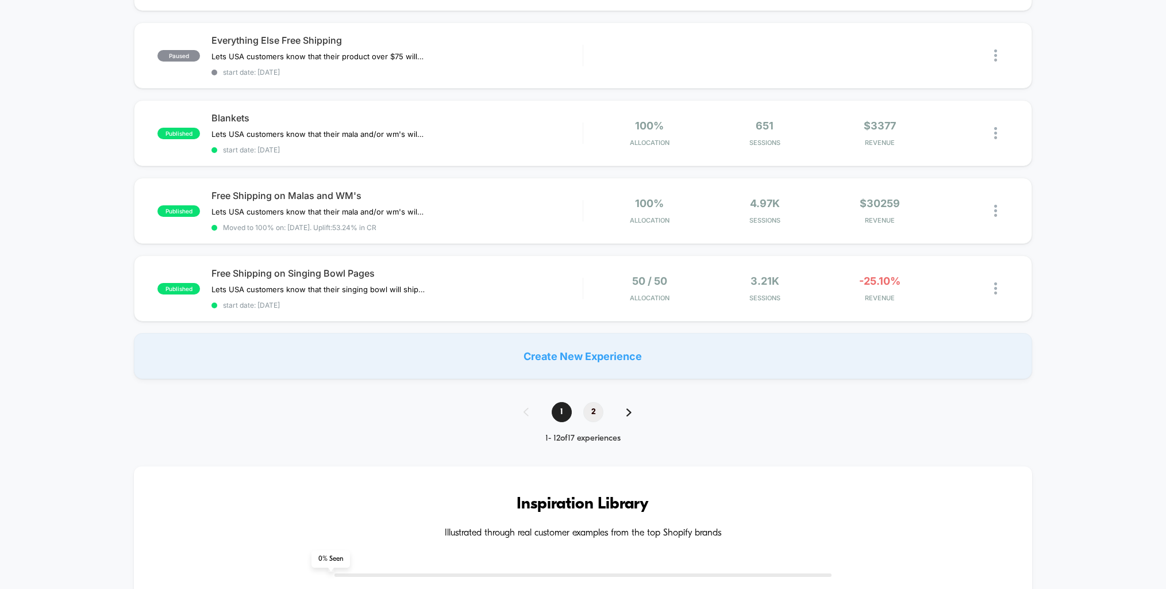
click at [594, 403] on span "2" at bounding box center [594, 412] width 20 height 20
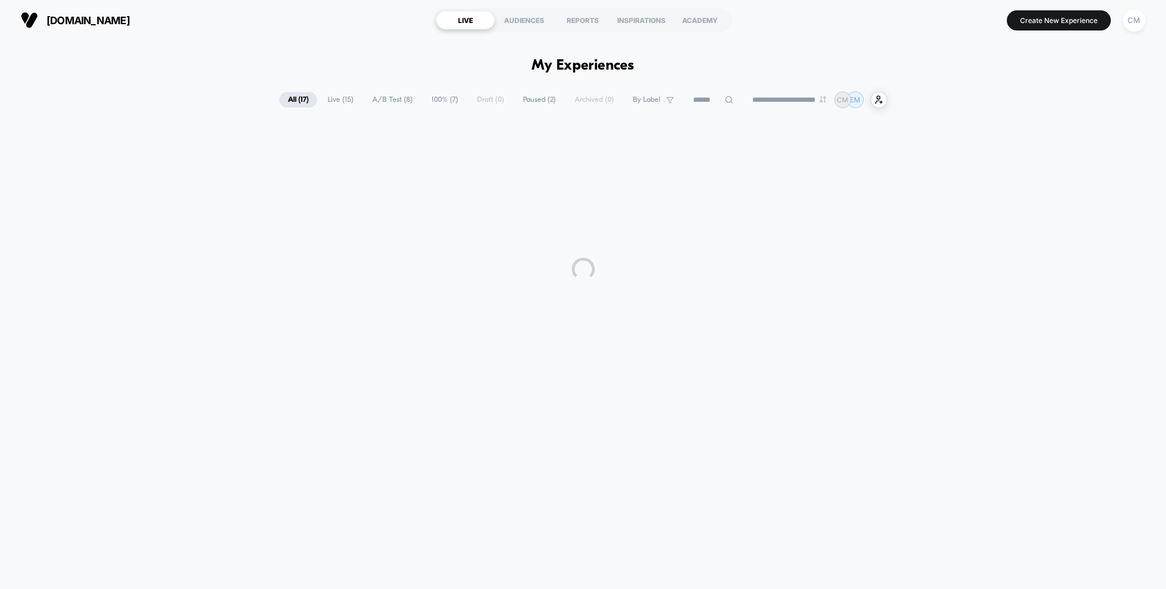
scroll to position [0, 0]
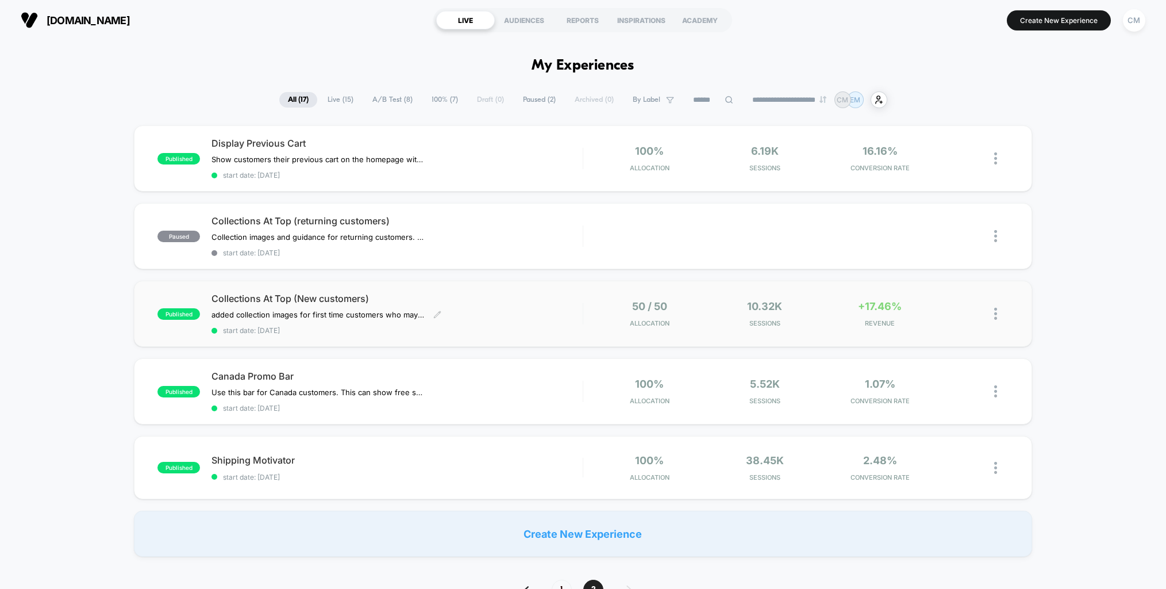
click at [553, 308] on div "Collections At Top (New customers) added collection images for first time custo…" at bounding box center [397, 314] width 371 height 42
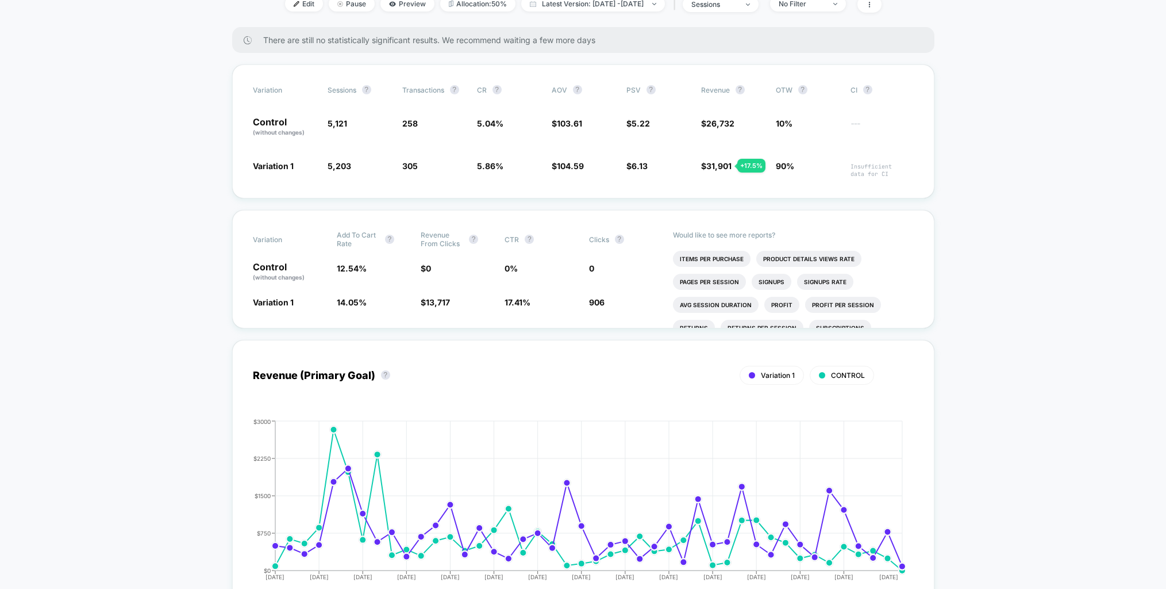
scroll to position [191, 0]
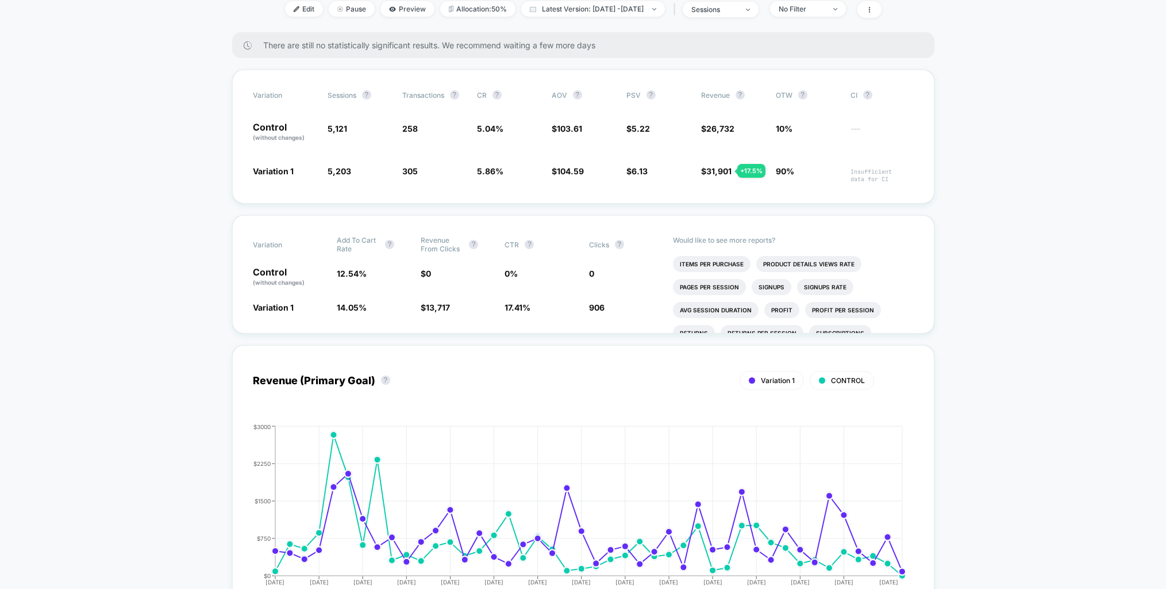
select select "*"
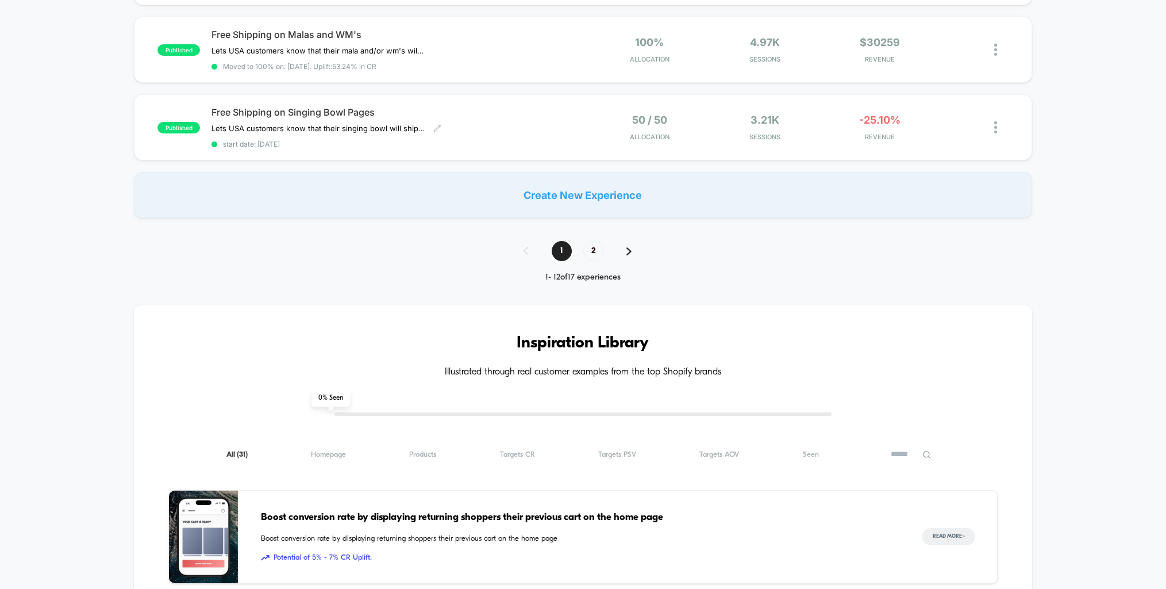
scroll to position [903, 0]
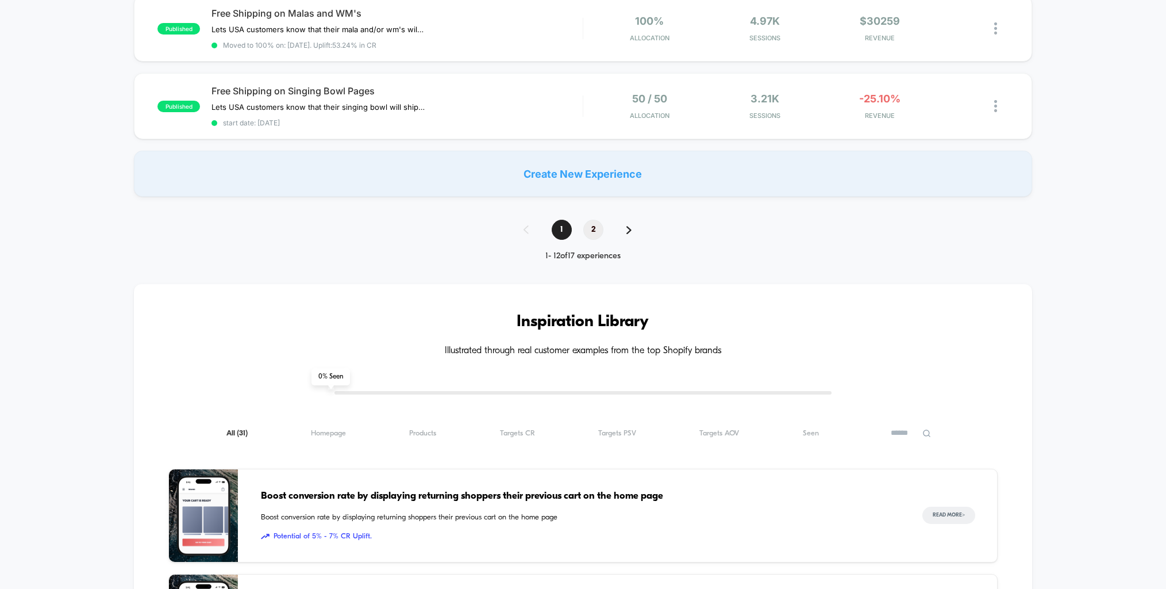
click at [602, 229] on div "1 2" at bounding box center [583, 230] width 143 height 20
click at [593, 222] on span "2" at bounding box center [594, 230] width 20 height 20
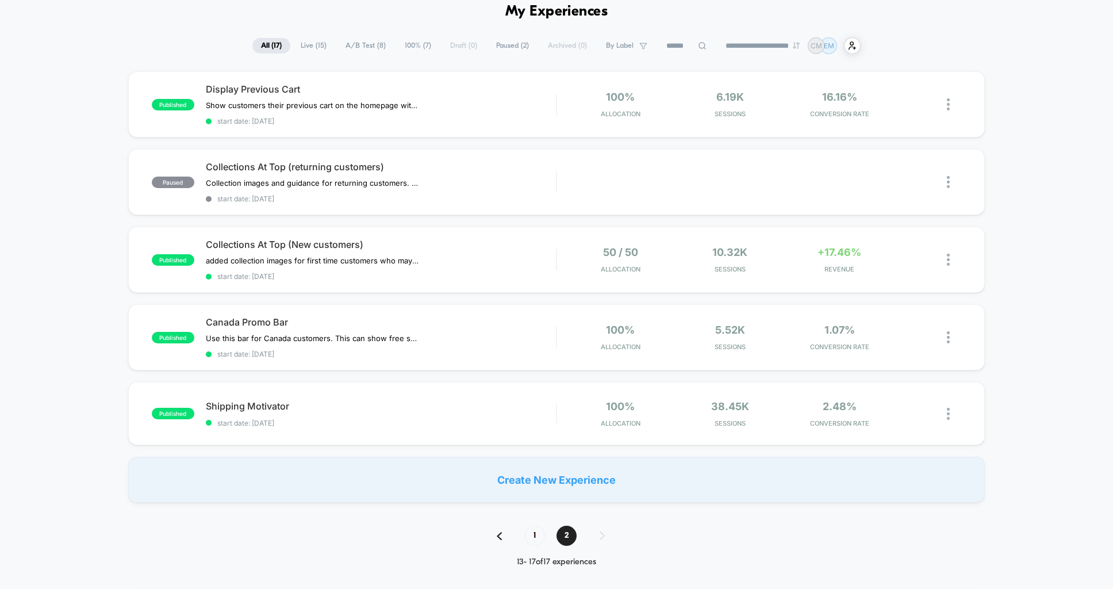
scroll to position [74, 0]
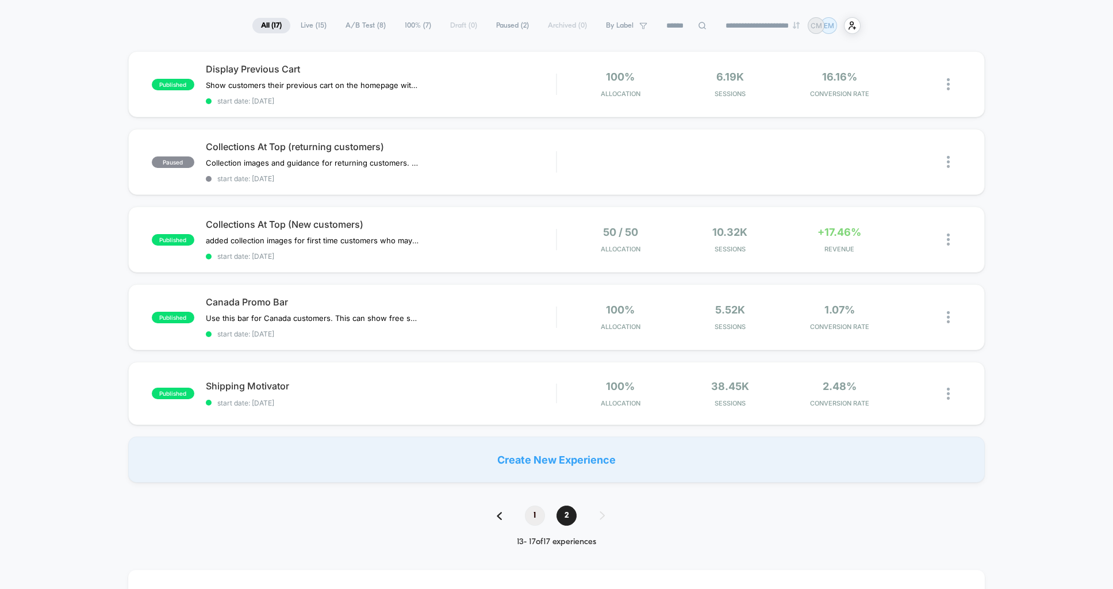
click at [531, 512] on span "1" at bounding box center [535, 515] width 20 height 20
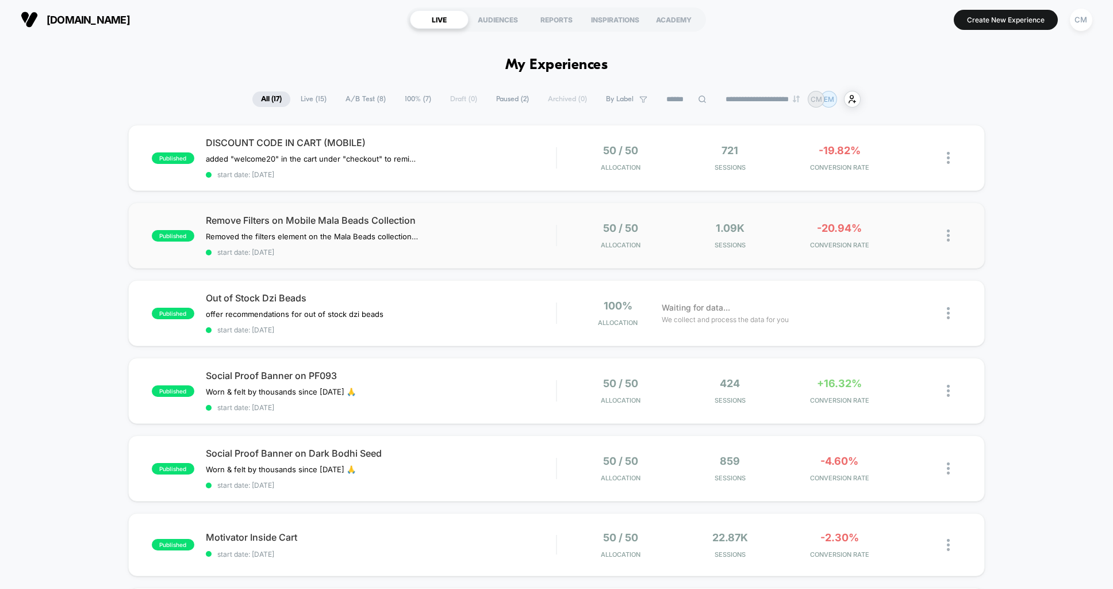
scroll to position [0, 0]
click at [544, 155] on div "DISCOUNT CODE IN CART (MOBILE) added "welcome20" in the cart under "checkout" t…" at bounding box center [381, 158] width 351 height 42
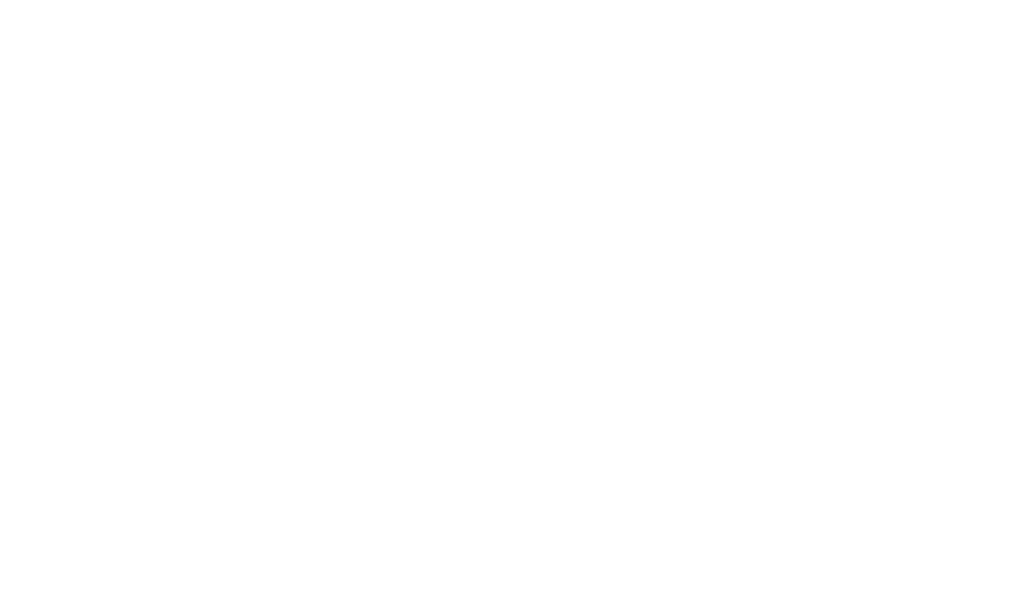
select select "*"
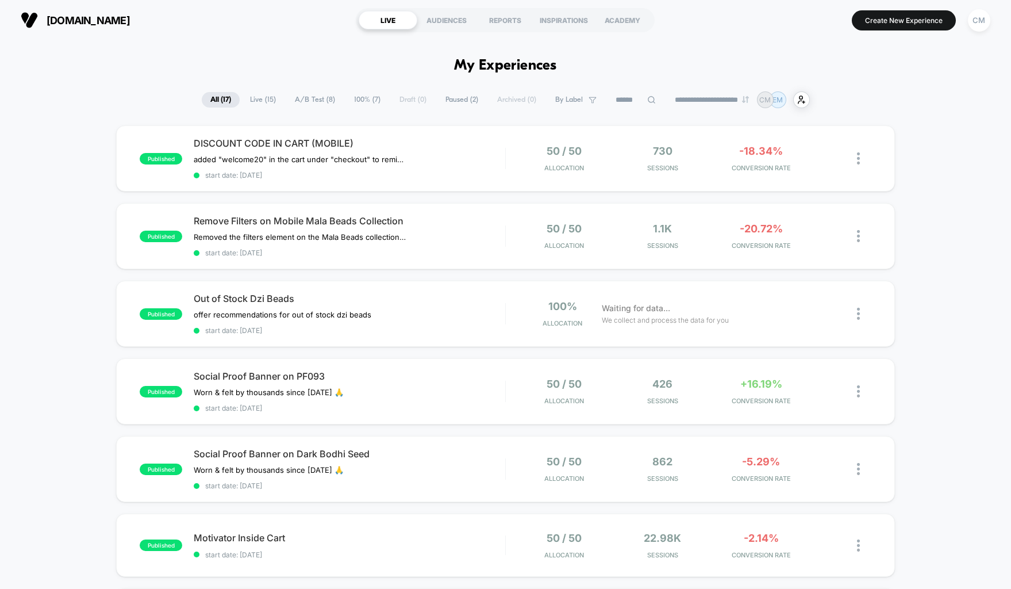
click at [265, 98] on span "Live ( 15 )" at bounding box center [262, 100] width 43 height 16
click at [748, 99] on div "**********" at bounding box center [712, 99] width 93 height 7
click at [738, 99] on select "**********" at bounding box center [712, 98] width 93 height 7
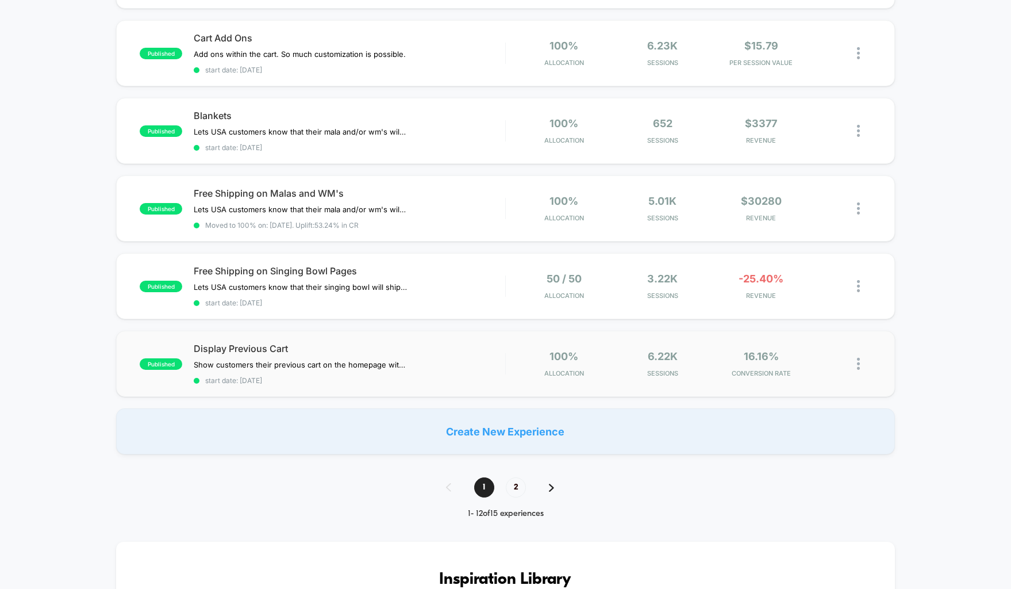
scroll to position [0, 0]
